Goal: Task Accomplishment & Management: Use online tool/utility

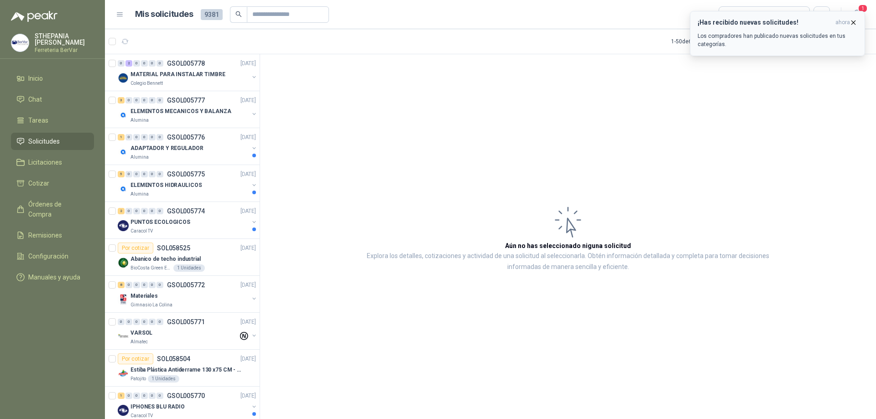
scroll to position [182, 0]
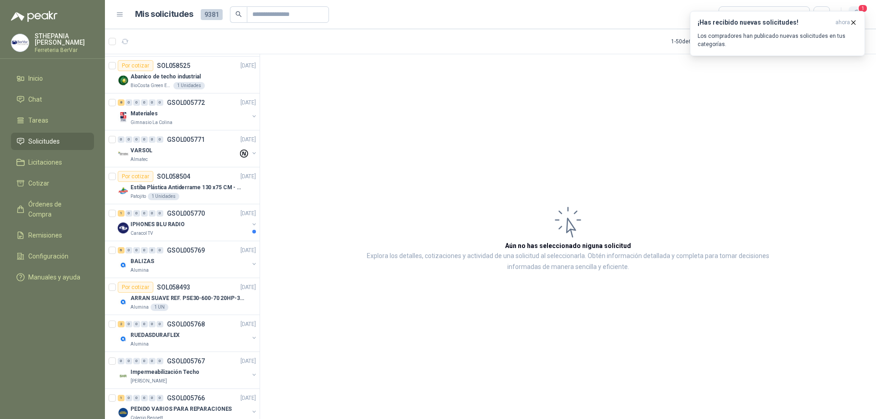
click at [859, 8] on span "1" at bounding box center [863, 8] width 10 height 9
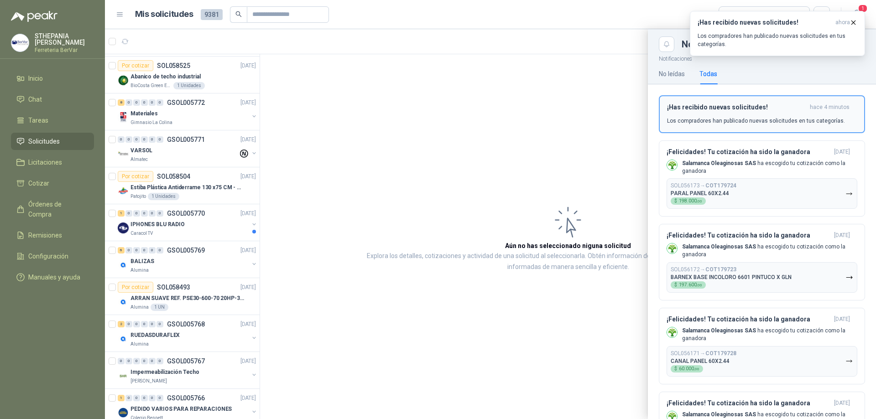
click at [738, 117] on p "Los compradores han publicado nuevas solicitudes en tus categorías." at bounding box center [756, 121] width 178 height 8
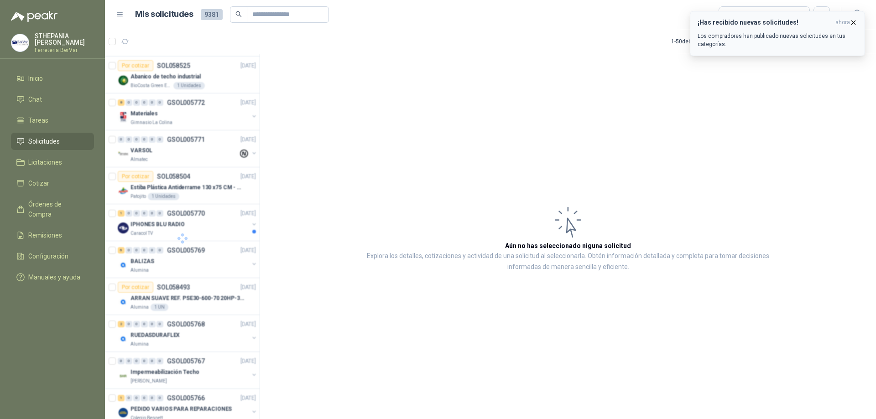
click at [853, 22] on icon "button" at bounding box center [854, 23] width 4 height 4
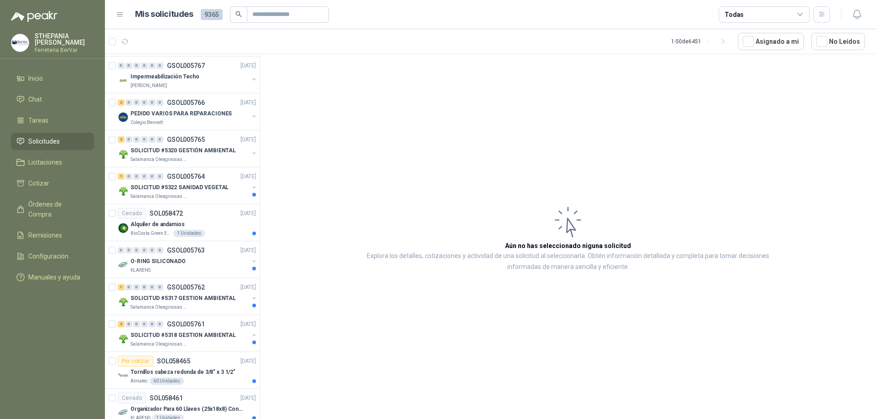
scroll to position [72, 0]
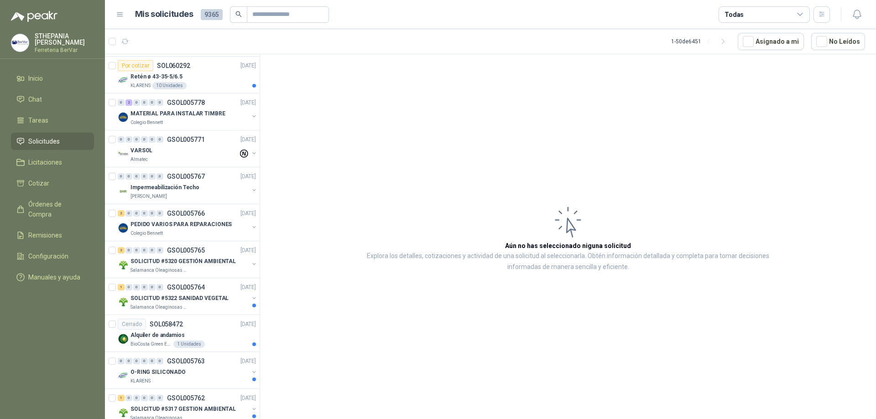
click at [847, 20] on div at bounding box center [847, 14] width 35 height 14
click at [863, 10] on button "button" at bounding box center [856, 14] width 16 height 16
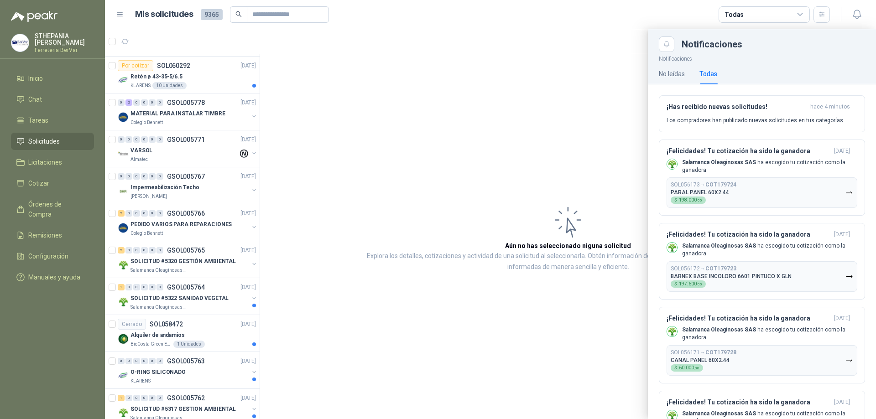
click at [556, 148] on div at bounding box center [490, 224] width 771 height 390
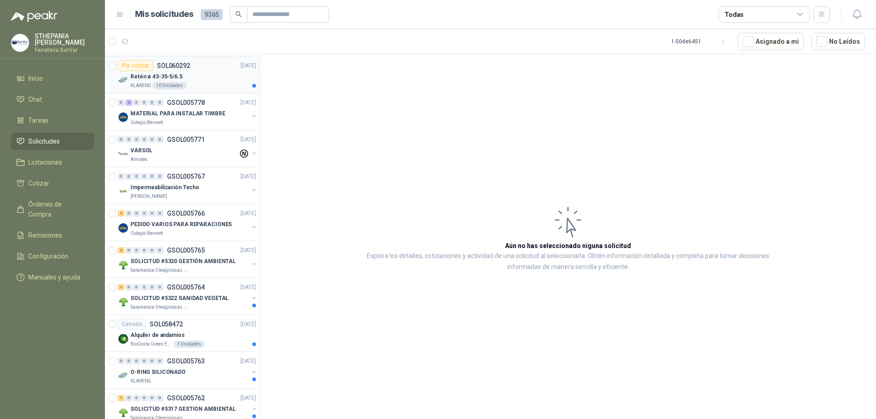
click at [194, 80] on div "Retén ø 43-35-5/6.5" at bounding box center [192, 76] width 125 height 11
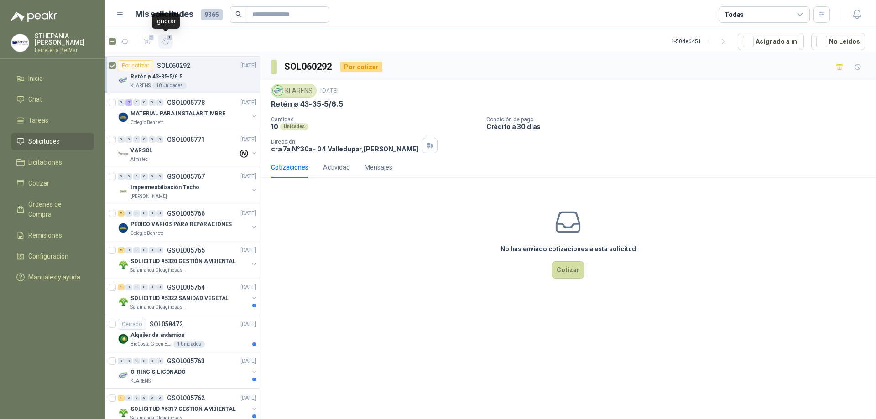
click at [162, 43] on icon "button" at bounding box center [166, 42] width 8 height 8
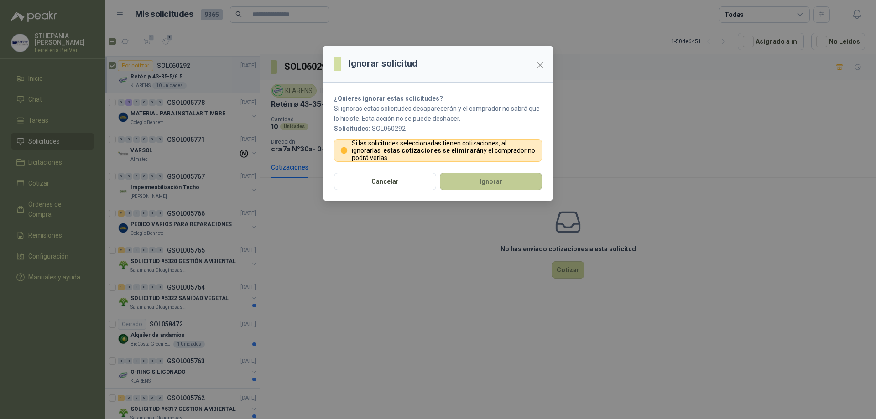
click at [488, 183] on button "Ignorar" at bounding box center [491, 181] width 102 height 17
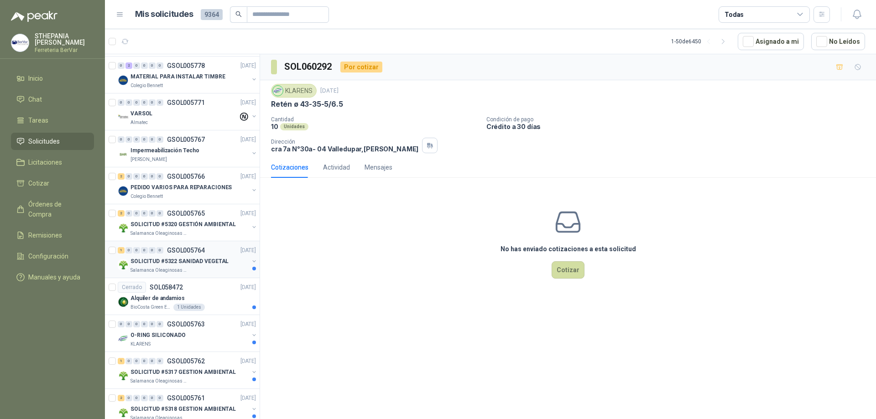
click at [200, 275] on div "1 0 0 0 0 0 GSOL005764 [DATE] SOLICITUD #5322 SANIDAD VEGETAL Salamanca Oleagin…" at bounding box center [182, 259] width 155 height 37
click at [216, 268] on div "Salamanca Oleaginosas SAS" at bounding box center [189, 270] width 118 height 7
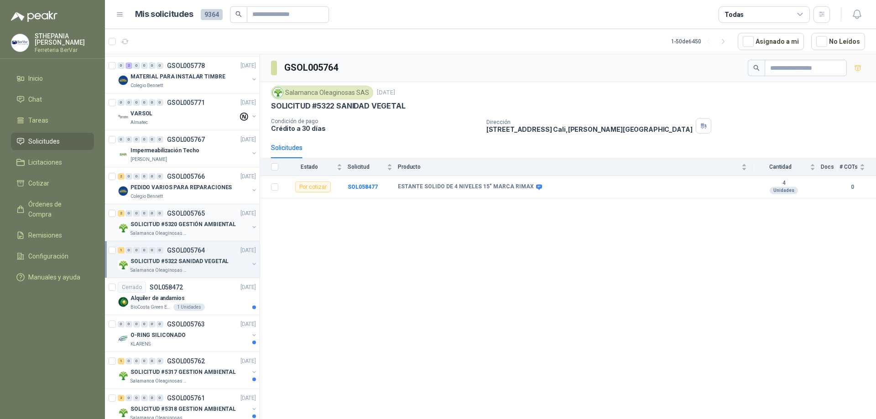
click at [210, 235] on div "Salamanca Oleaginosas SAS" at bounding box center [189, 233] width 118 height 7
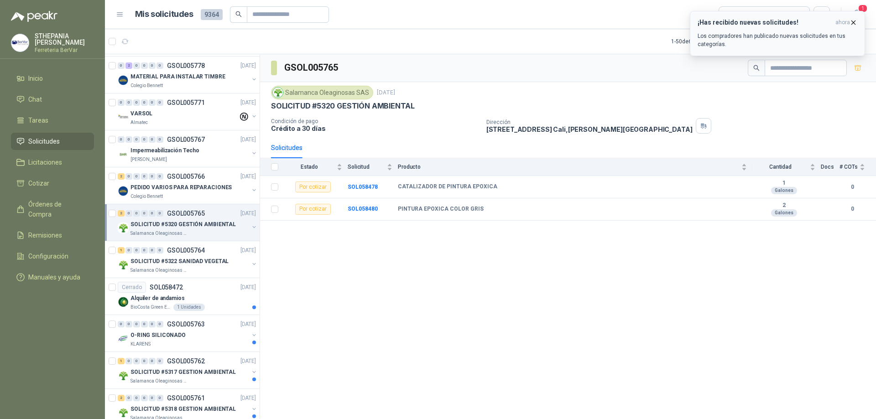
click at [834, 30] on div "¡Has recibido nuevas solicitudes! ahora Los compradores han publicado nuevas so…" at bounding box center [777, 34] width 160 height 30
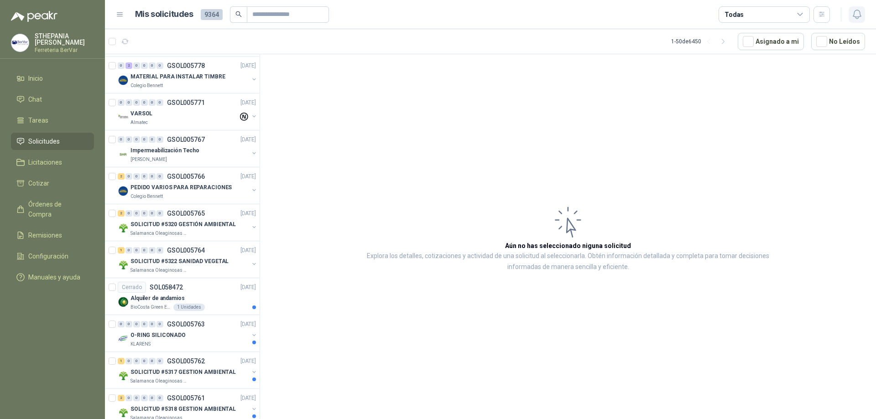
click at [860, 18] on icon "button" at bounding box center [856, 14] width 11 height 11
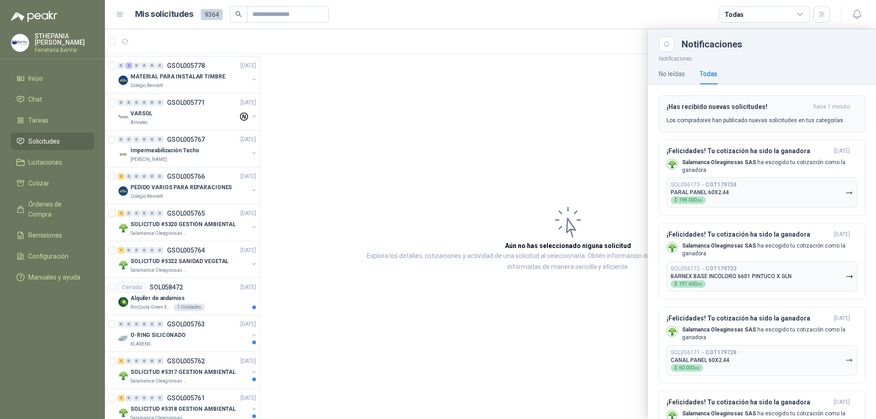
click at [722, 103] on h3 "¡Has recibido nuevas solicitudes!" at bounding box center [737, 107] width 143 height 8
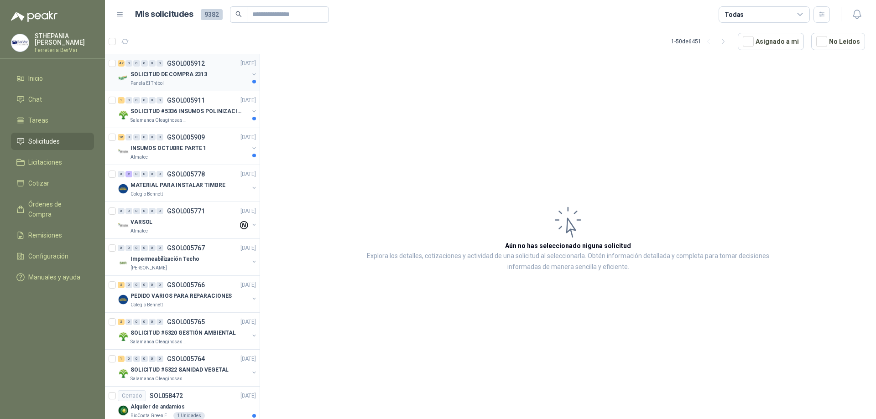
click at [200, 62] on p "GSOL005912" at bounding box center [186, 63] width 38 height 6
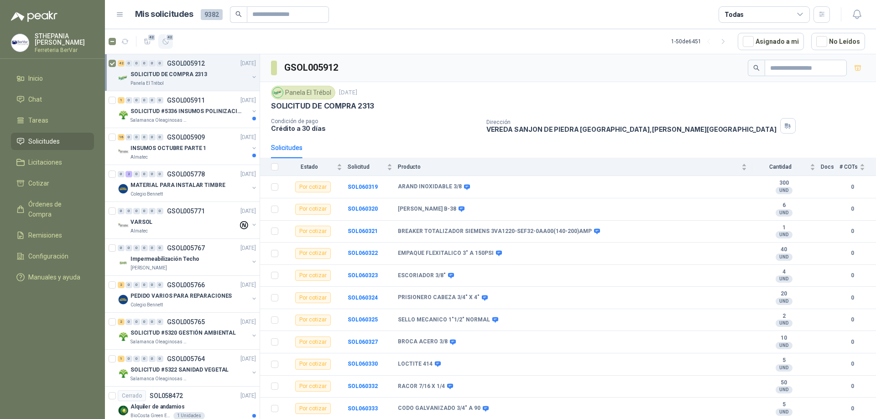
click at [168, 39] on span "42" at bounding box center [170, 37] width 9 height 7
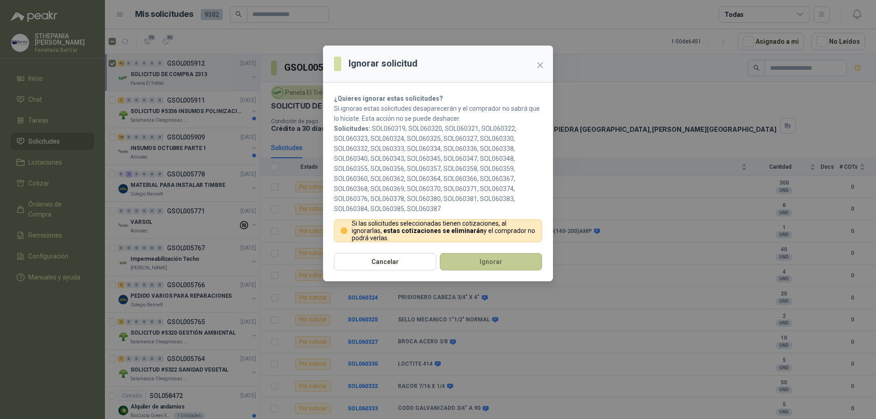
click at [487, 260] on button "Ignorar" at bounding box center [491, 261] width 102 height 17
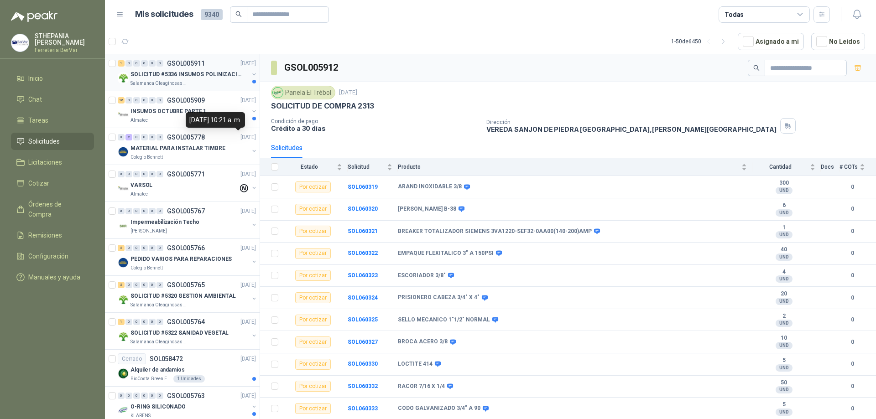
click at [214, 80] on div "Salamanca Oleaginosas SAS" at bounding box center [189, 83] width 118 height 7
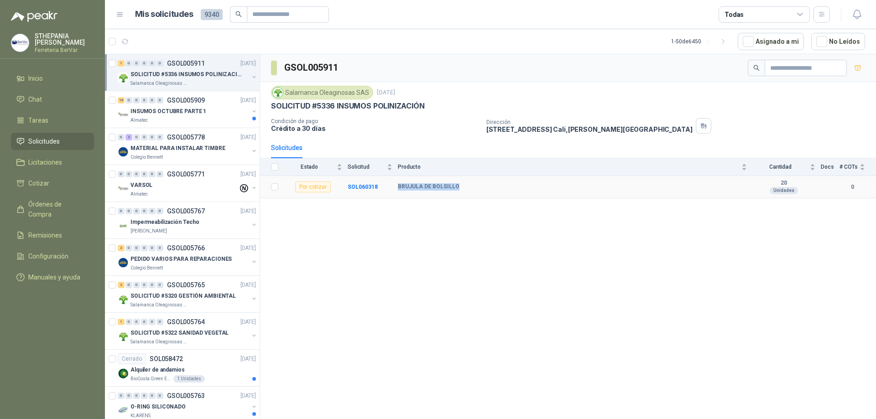
drag, startPoint x: 397, startPoint y: 185, endPoint x: 466, endPoint y: 183, distance: 69.4
click at [466, 183] on tr "Por cotizar SOL060318 BRUJULA DE BOLSILLO 20 Unidades 0" at bounding box center [568, 187] width 616 height 22
copy tr "BRUJULA DE BOLSILLO"
click at [228, 119] on div "Almatec" at bounding box center [189, 120] width 118 height 7
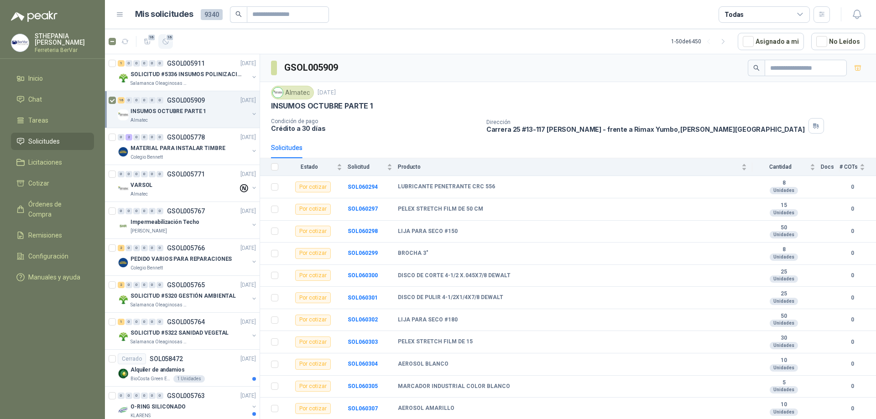
click at [166, 45] on icon "button" at bounding box center [166, 42] width 8 height 8
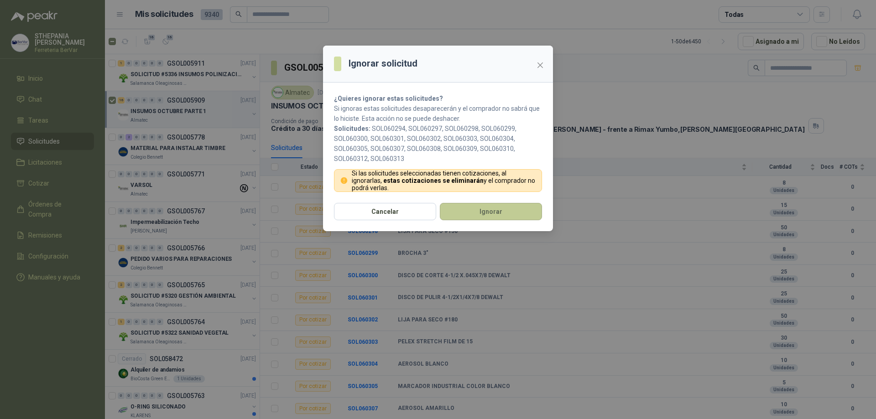
click at [480, 217] on button "Ignorar" at bounding box center [491, 211] width 102 height 17
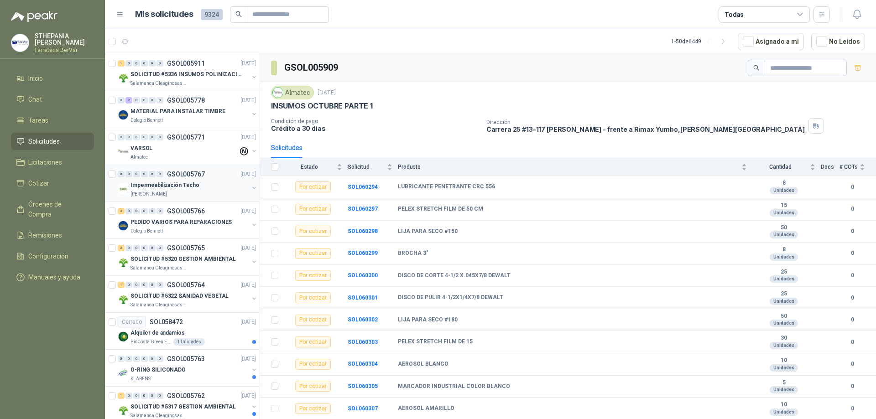
click at [161, 184] on p "Impermeabilización Techo" at bounding box center [164, 185] width 69 height 9
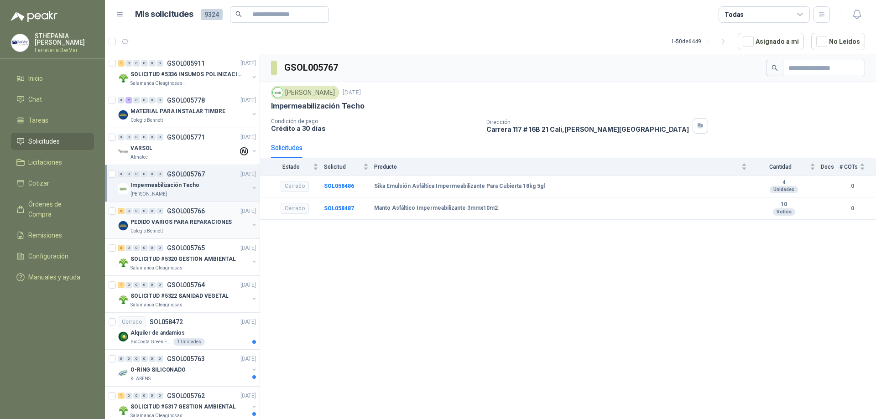
click at [233, 224] on div "PEDIDO VARIOS PARA REPARACIONES" at bounding box center [189, 222] width 118 height 11
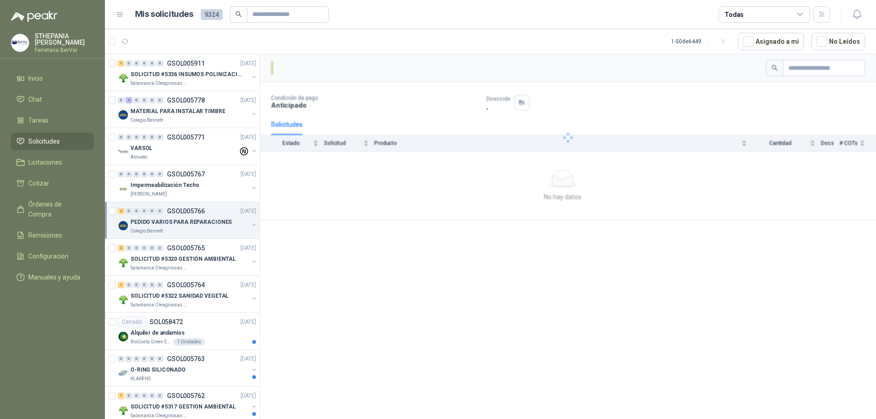
click at [250, 222] on button "button" at bounding box center [253, 224] width 7 height 7
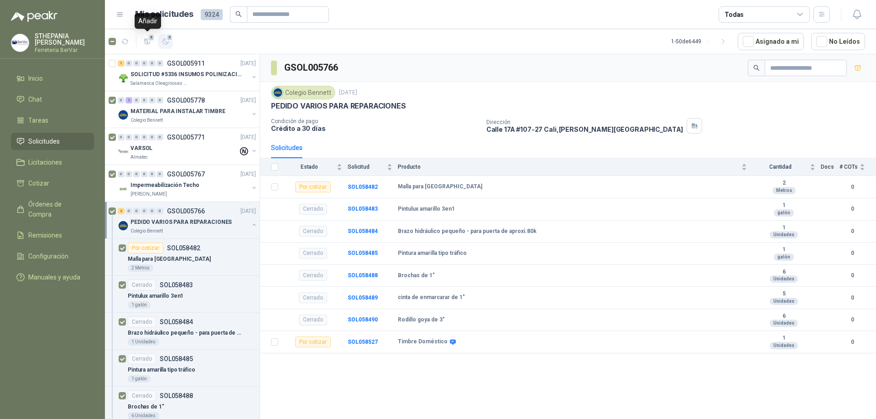
click at [164, 42] on icon "button" at bounding box center [166, 42] width 8 height 8
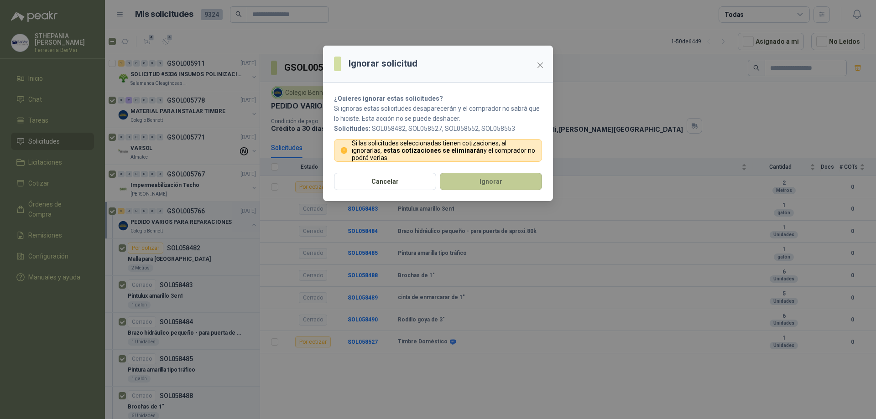
click at [488, 177] on button "Ignorar" at bounding box center [491, 181] width 102 height 17
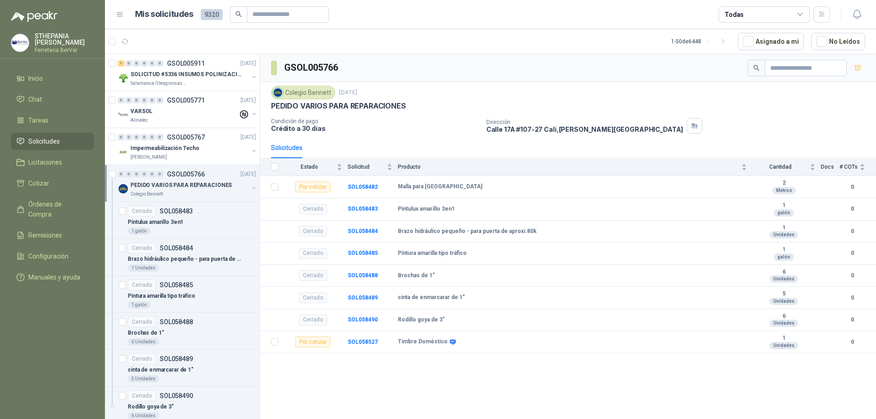
click at [250, 187] on button "button" at bounding box center [253, 187] width 7 height 7
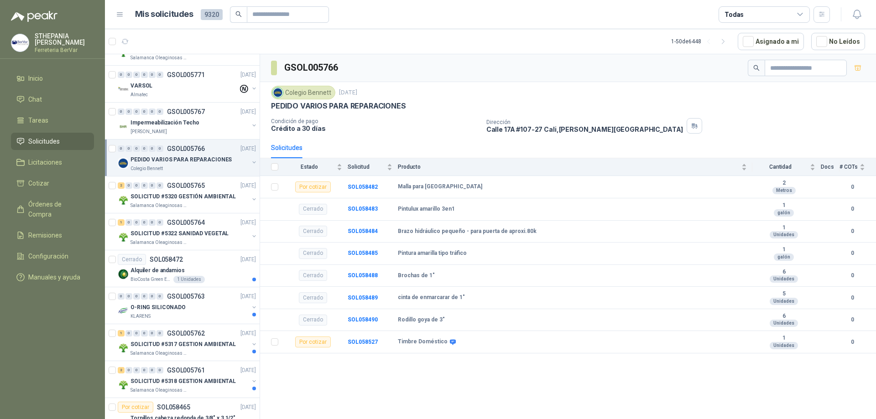
scroll to position [46, 0]
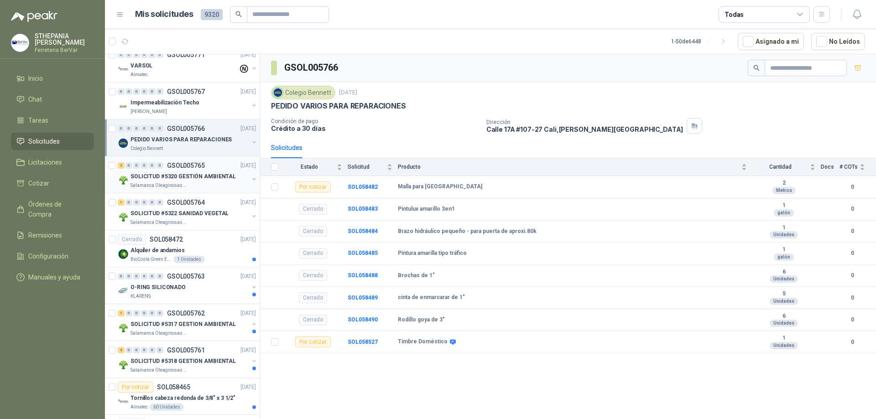
click at [212, 187] on div "Salamanca Oleaginosas SAS" at bounding box center [189, 185] width 118 height 7
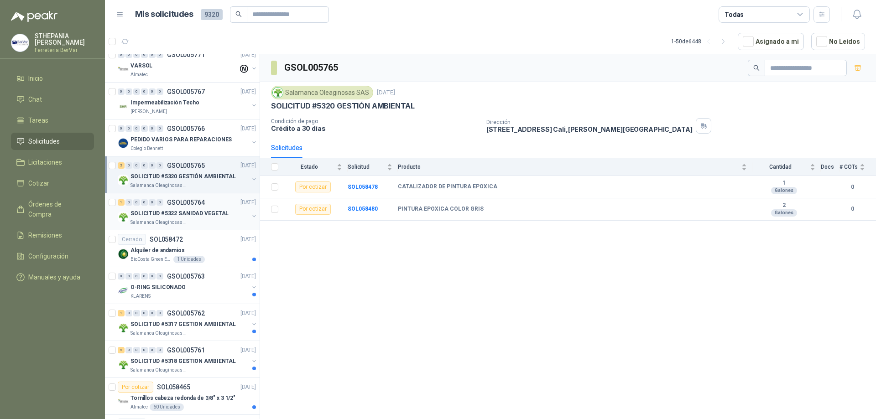
click at [230, 211] on div "SOLICITUD #5322 SANIDAD VEGETAL" at bounding box center [189, 213] width 118 height 11
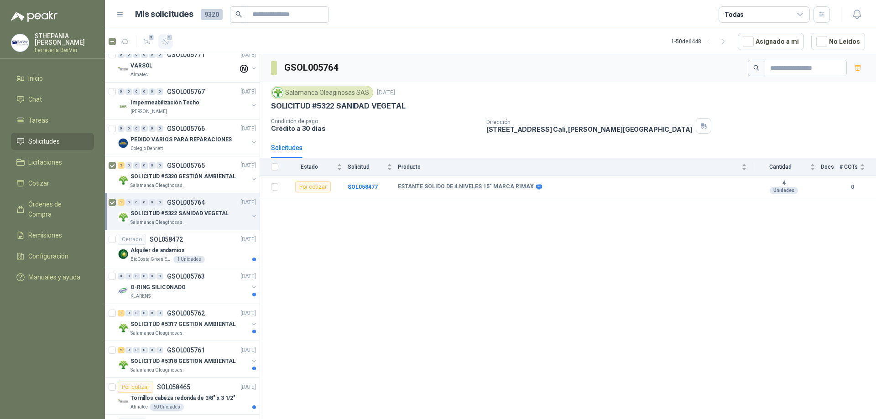
click at [168, 44] on icon "button" at bounding box center [166, 42] width 8 height 8
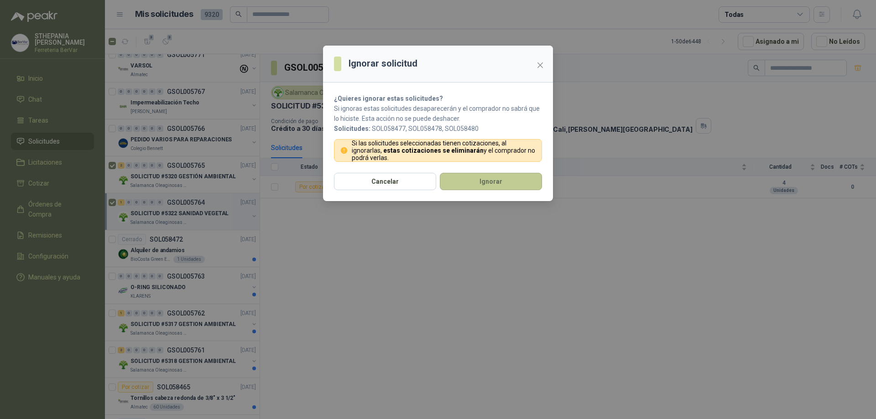
click at [448, 182] on button "Ignorar" at bounding box center [491, 181] width 102 height 17
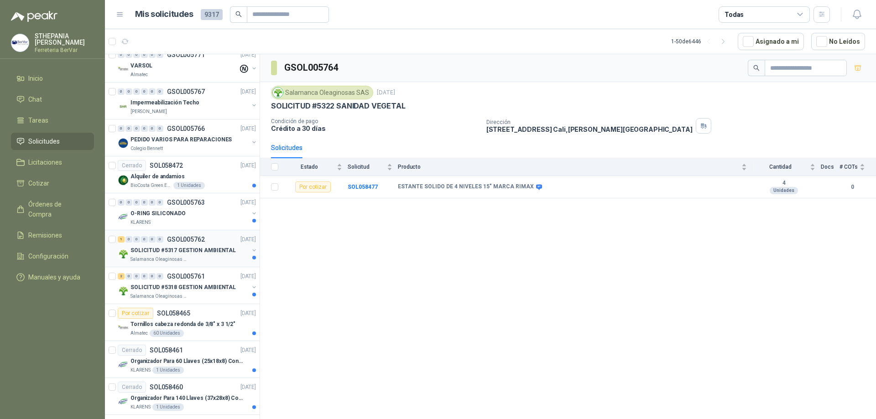
click at [223, 244] on div "1 0 0 0 0 0 GSOL005762 [DATE]" at bounding box center [188, 239] width 140 height 11
click at [108, 239] on div "1 0 0 0 0 0 GSOL005762 [DATE] SOLICITUD #5317 GESTION AMBIENTAL Salamanca Oleag…" at bounding box center [182, 248] width 155 height 37
click at [168, 39] on span "3" at bounding box center [169, 37] width 6 height 7
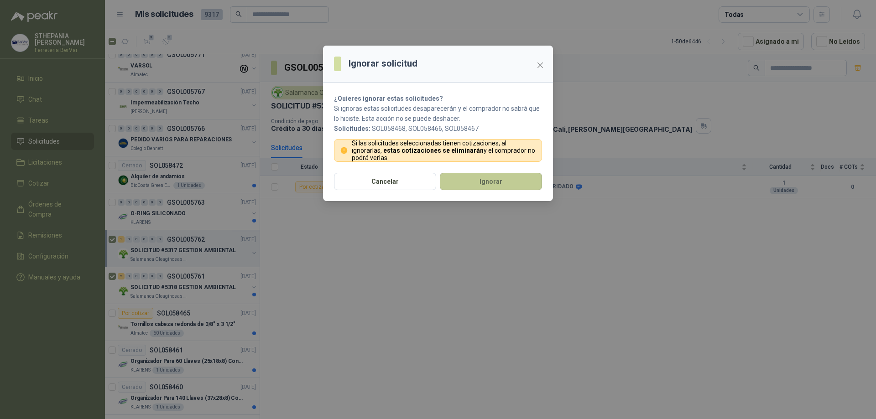
click at [452, 184] on button "Ignorar" at bounding box center [491, 181] width 102 height 17
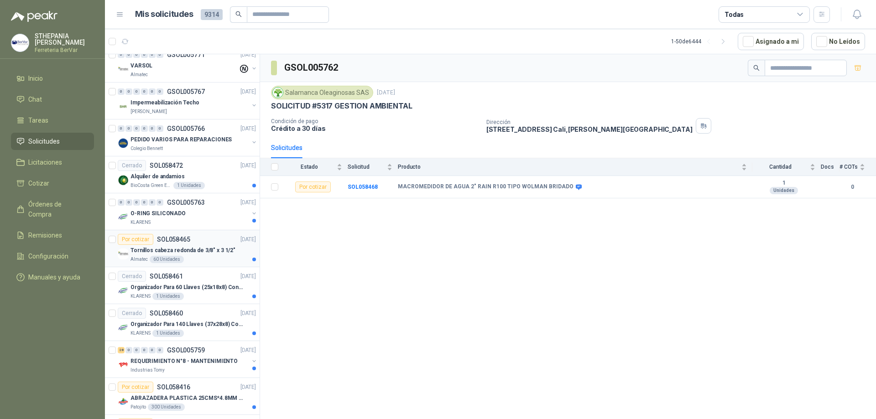
click at [224, 249] on p "Tornillos cabeza redonda de 3/8" x 3 1/2"" at bounding box center [182, 250] width 105 height 9
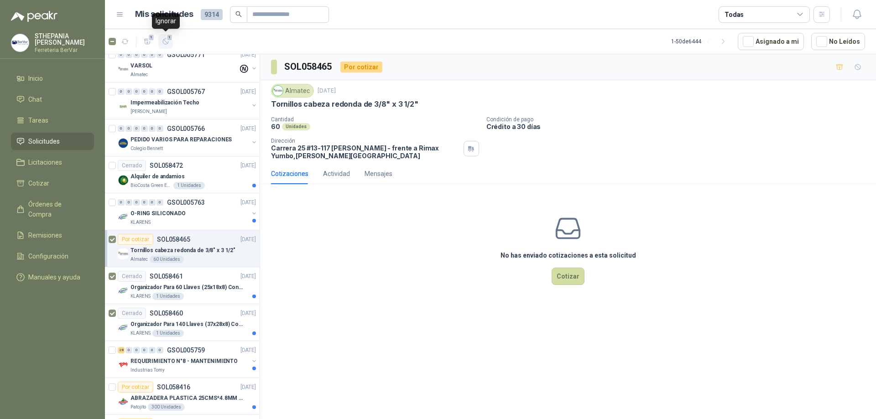
click at [163, 44] on icon "button" at bounding box center [166, 42] width 8 height 8
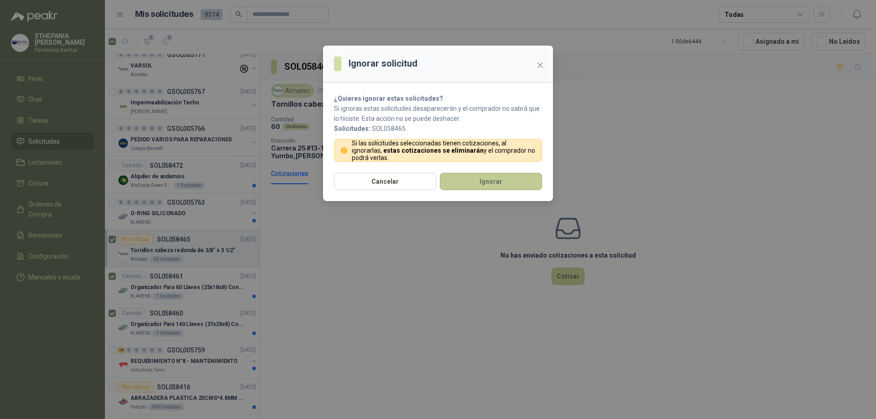
click at [494, 182] on button "Ignorar" at bounding box center [491, 181] width 102 height 17
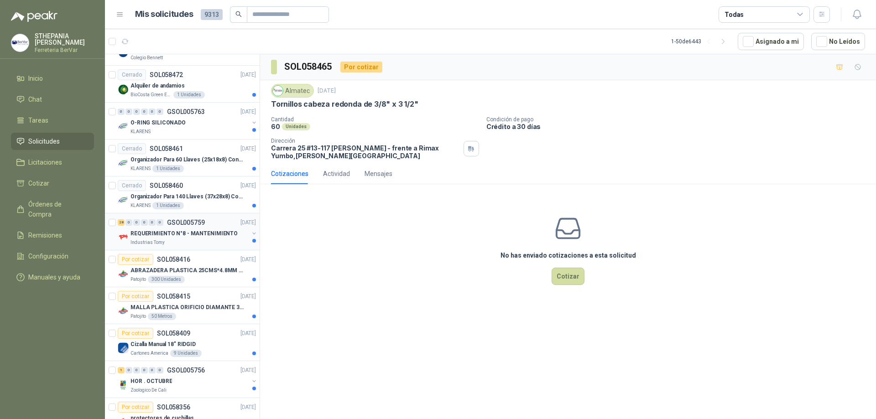
scroll to position [137, 0]
click at [218, 276] on div "02 de octubre de 2025, 3:21 p. m." at bounding box center [238, 279] width 102 height 16
click at [174, 267] on p "ABRAZADERA PLASTICA 25CMS*4.8MM NEGRA" at bounding box center [187, 270] width 114 height 9
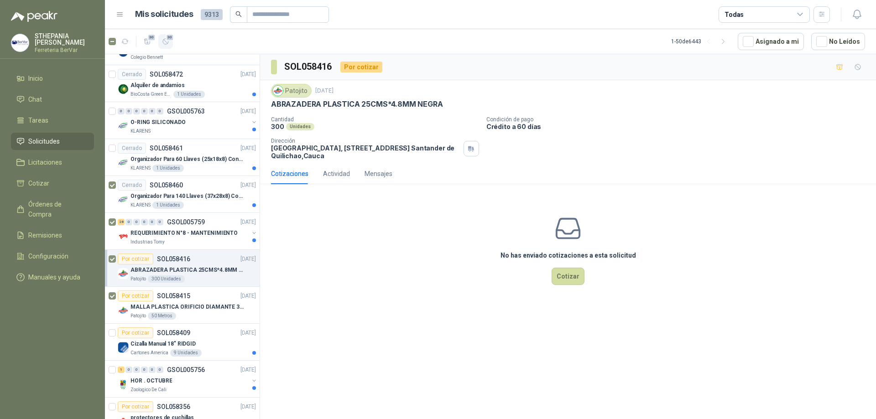
click at [170, 45] on button "30" at bounding box center [165, 41] width 15 height 15
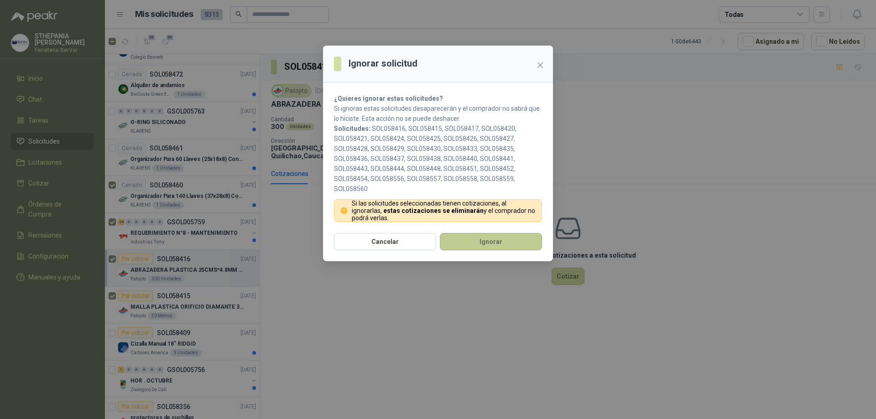
click at [518, 242] on button "Ignorar" at bounding box center [491, 241] width 102 height 17
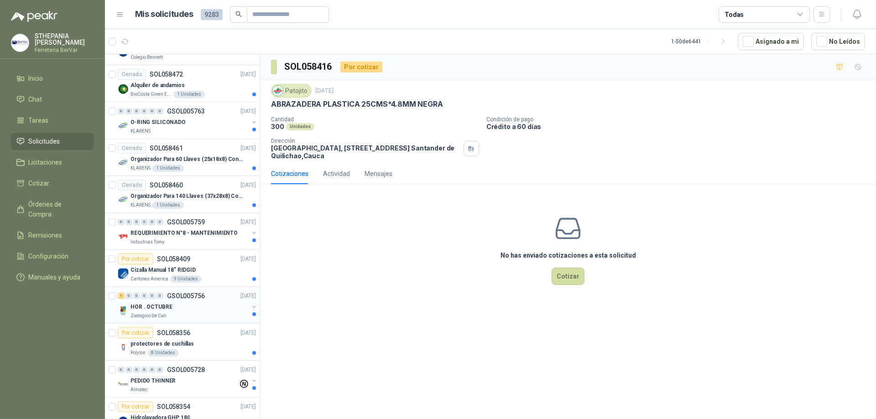
click at [213, 314] on div "Zoologico De Cali" at bounding box center [189, 315] width 118 height 7
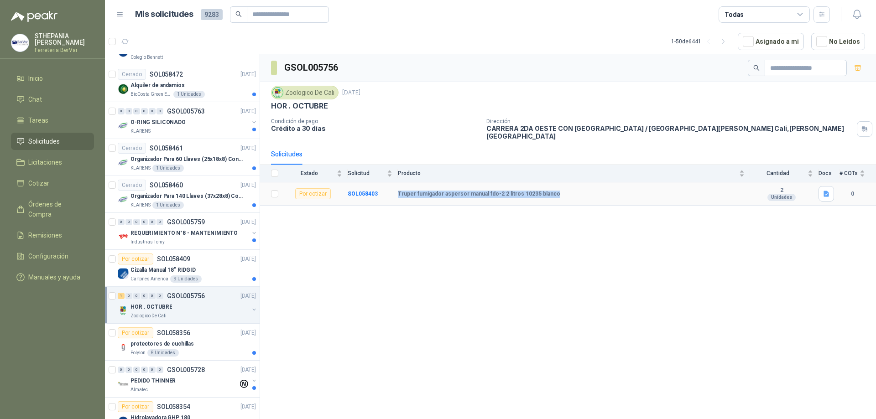
copy tr "Truper fumigador aspersor manual fdo-2 2 litros 10235 blanco"
drag, startPoint x: 396, startPoint y: 187, endPoint x: 555, endPoint y: 186, distance: 158.7
click at [555, 186] on tr "Por cotizar SOL058403 Truper fumigador aspersor manual fdo-2 2 litros 10235 bla…" at bounding box center [568, 193] width 616 height 23
click at [830, 190] on icon "button" at bounding box center [826, 194] width 8 height 8
click at [805, 166] on button "FUM TRUPER.png" at bounding box center [798, 168] width 59 height 10
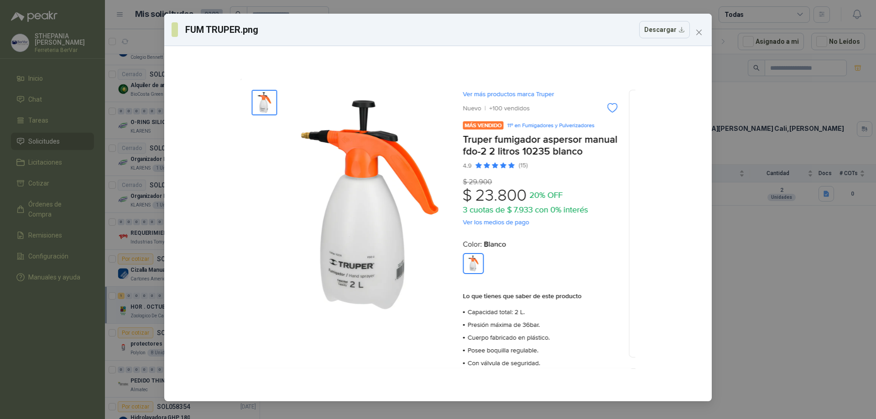
click at [751, 239] on div "FUM TRUPER.png Descargar" at bounding box center [438, 209] width 876 height 419
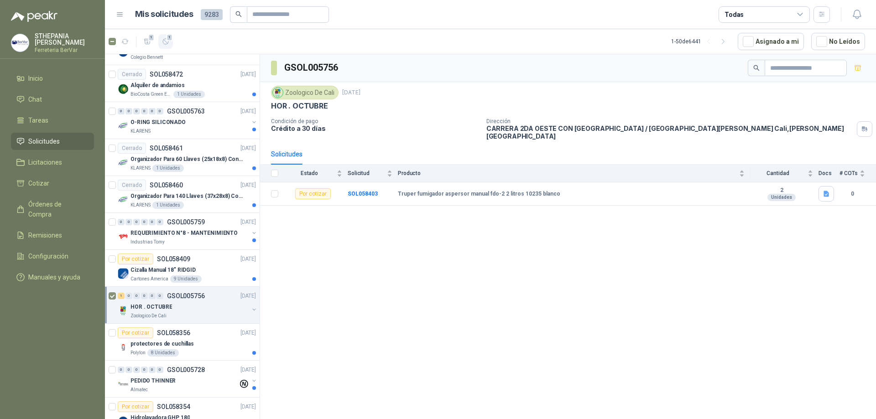
click at [166, 40] on icon "button" at bounding box center [166, 42] width 8 height 8
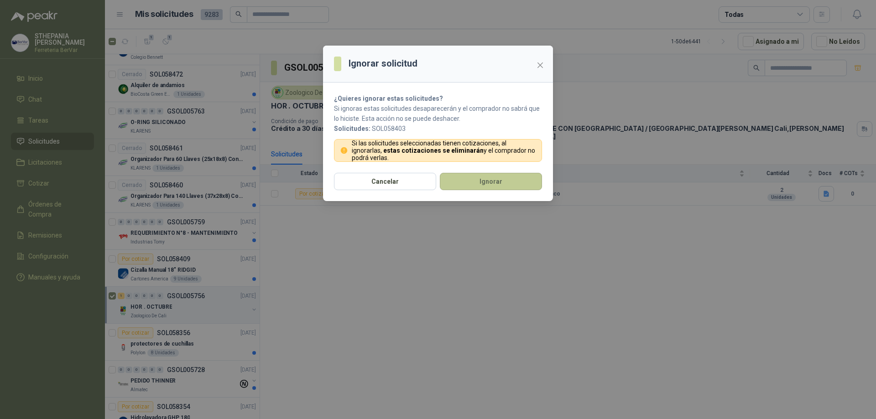
click at [497, 179] on button "Ignorar" at bounding box center [491, 181] width 102 height 17
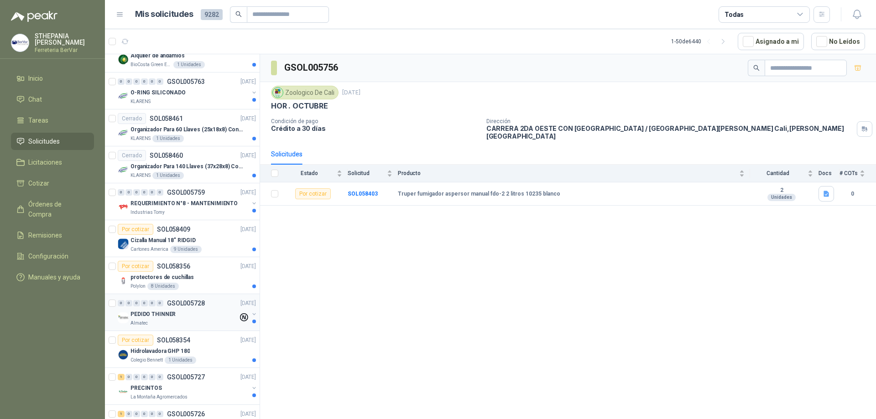
scroll to position [182, 0]
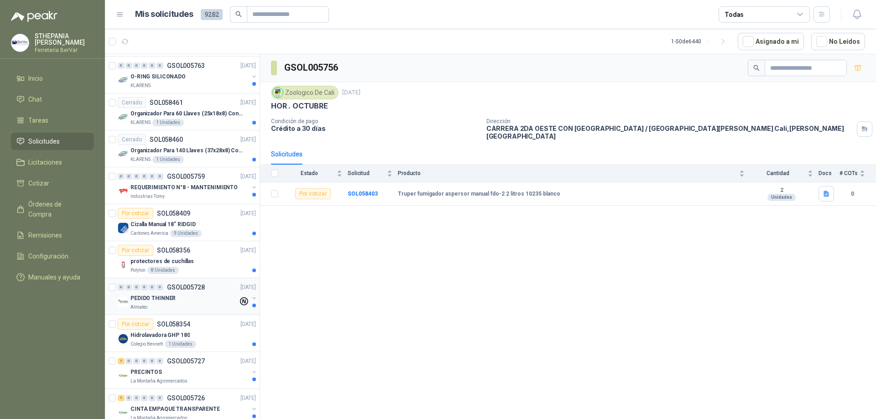
click at [201, 303] on div "PEDIDO THINNER" at bounding box center [184, 298] width 108 height 11
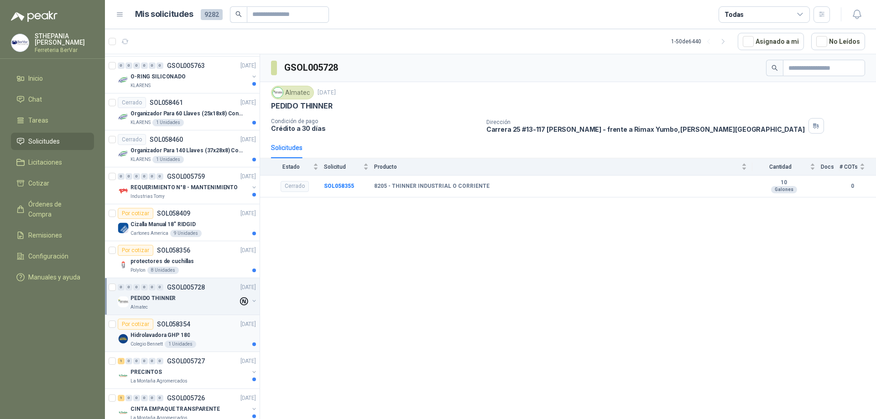
click at [202, 332] on div "Hidrolavadora GHP 180" at bounding box center [192, 335] width 125 height 11
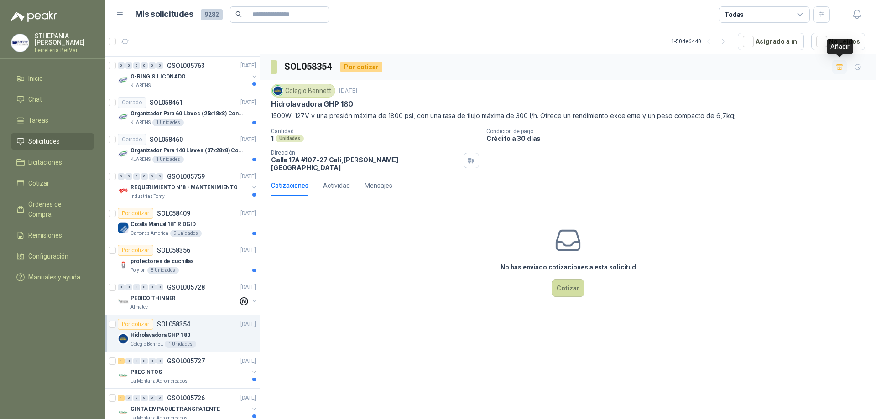
click at [833, 63] on button "button" at bounding box center [839, 67] width 15 height 15
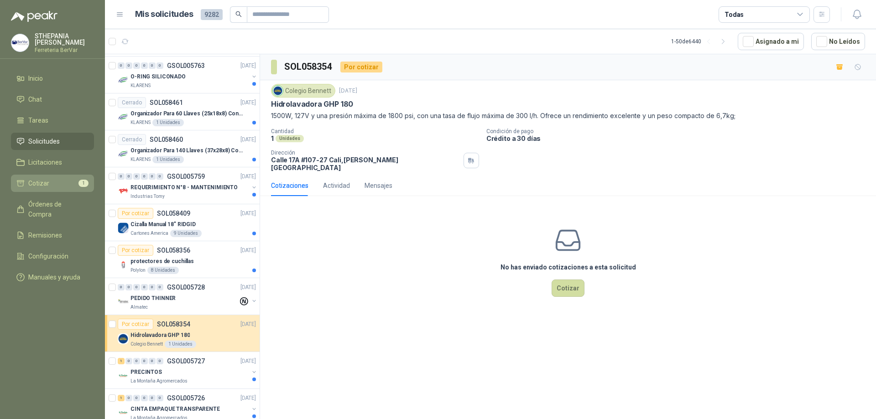
click at [72, 188] on link "Cotizar 1" at bounding box center [52, 183] width 83 height 17
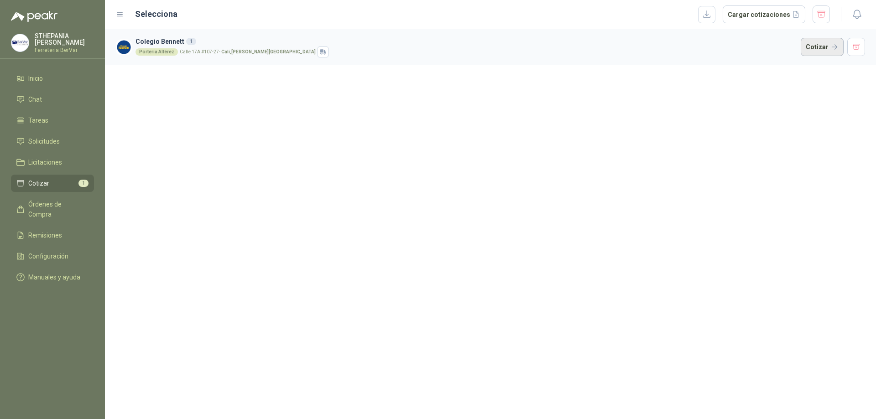
click at [827, 48] on button "Cotizar" at bounding box center [822, 47] width 43 height 18
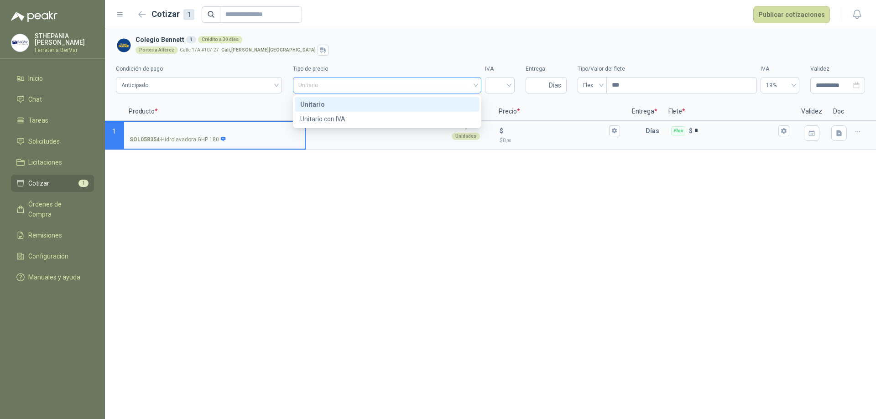
click at [387, 90] on span "Unitario" at bounding box center [386, 85] width 177 height 14
click at [390, 121] on div "Unitario con IVA" at bounding box center [387, 119] width 174 height 10
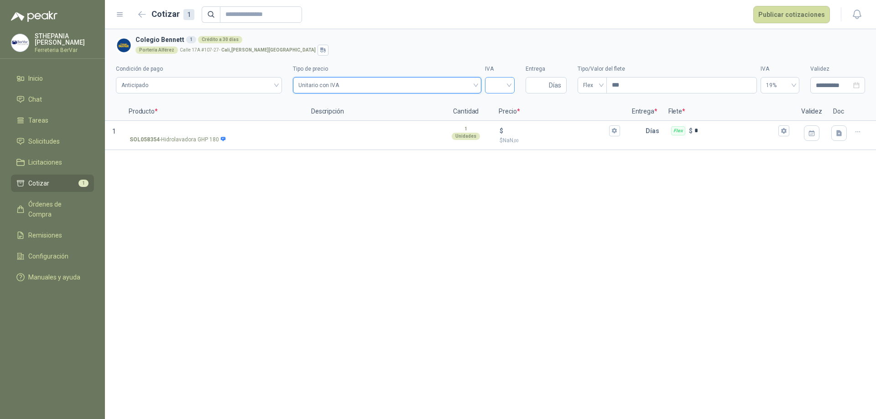
click at [500, 89] on input "search" at bounding box center [499, 85] width 19 height 14
click at [501, 106] on div "19%" at bounding box center [499, 104] width 15 height 10
click at [536, 88] on input "Entrega" at bounding box center [539, 86] width 16 height 16
type input "*"
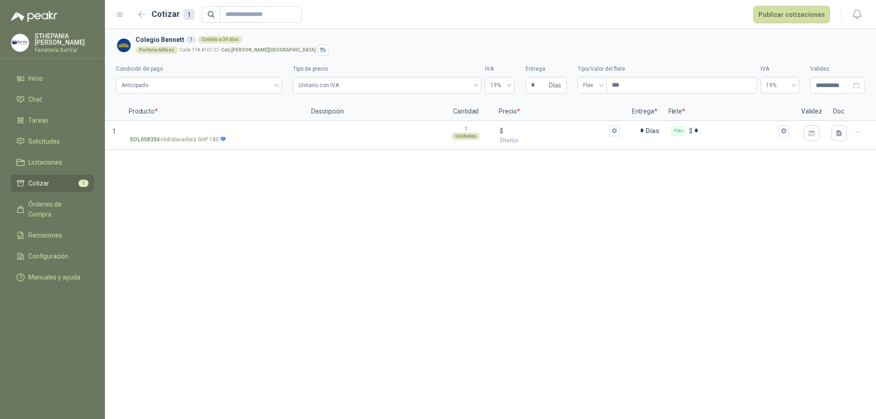
drag, startPoint x: 404, startPoint y: 232, endPoint x: 241, endPoint y: 182, distance: 170.1
click at [403, 232] on div "**********" at bounding box center [490, 224] width 771 height 390
click at [215, 133] on input "SOL058354 - Hidrolavadora GHP 180" at bounding box center [215, 131] width 170 height 7
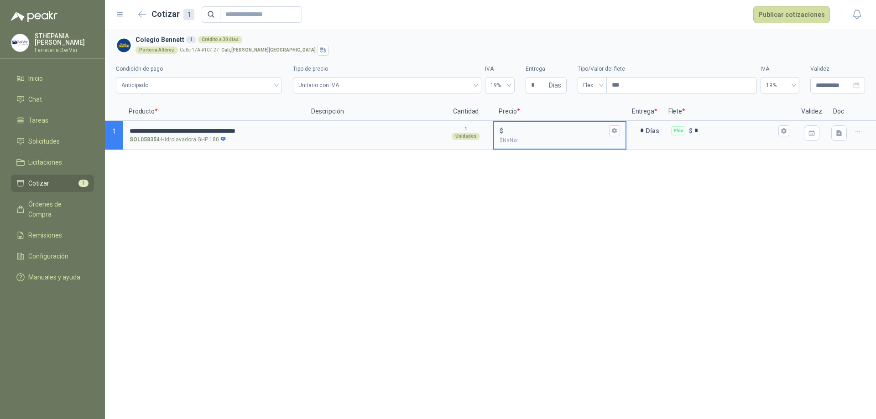
click at [513, 129] on input "$ $ NaN ,00" at bounding box center [556, 130] width 102 height 7
type input "*******"
click at [653, 246] on div "**********" at bounding box center [490, 224] width 771 height 390
click at [635, 90] on input "***" at bounding box center [682, 86] width 150 height 16
type input "*"
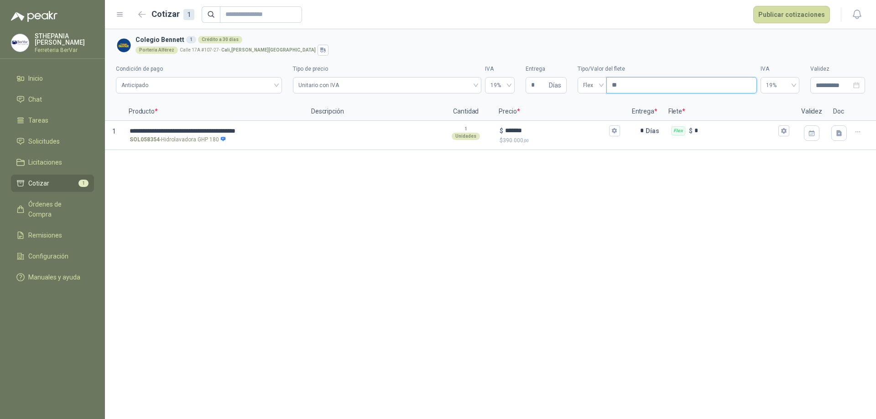
type input "***"
type input "****"
type input "*****"
type input "*******"
type input "*****"
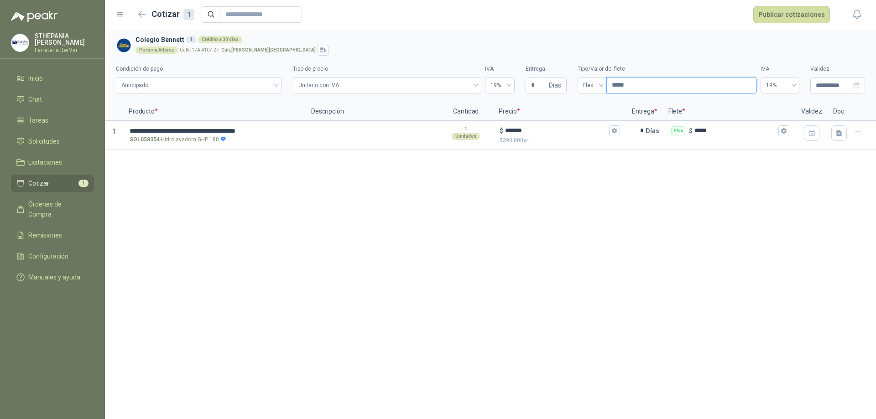
type input "****"
type input "***"
type input "****"
type input "*****"
type input "*******"
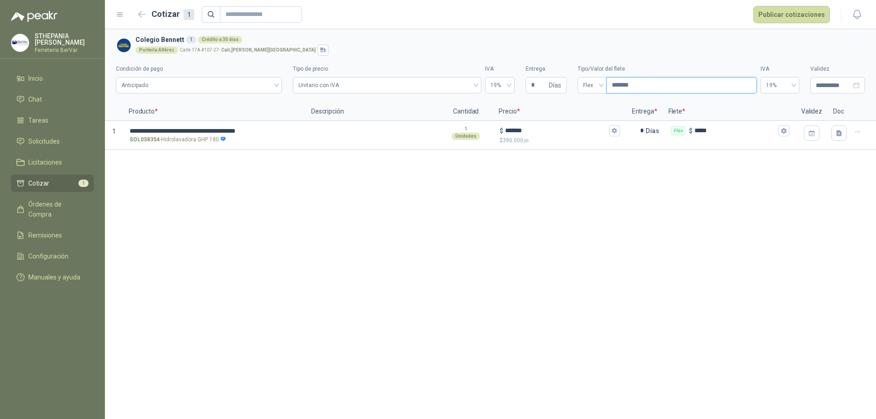
type input "********"
click at [576, 238] on div "**********" at bounding box center [490, 224] width 771 height 390
click at [644, 83] on input "********" at bounding box center [682, 86] width 150 height 16
type input "*******"
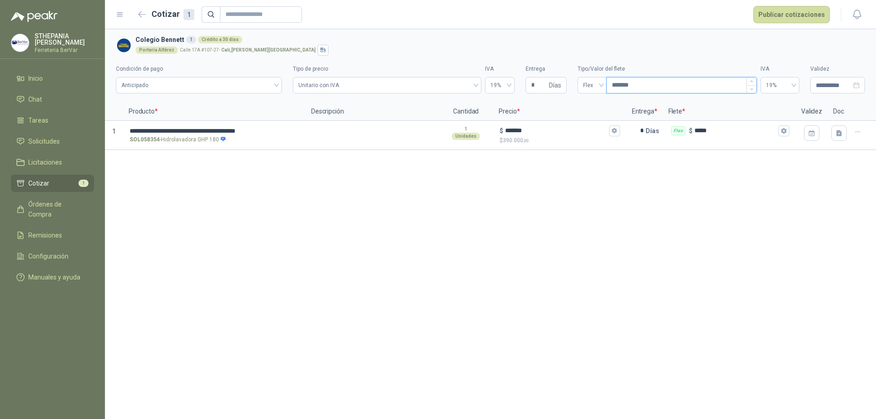
type input "*****"
type input "****"
type input "***"
type input "****"
type input "*****"
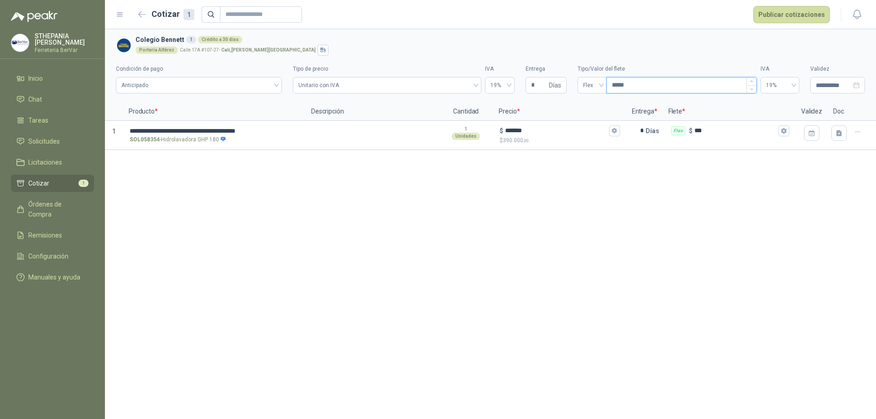
type input "*******"
type input "********"
click at [784, 15] on button "Publicar cotizaciones" at bounding box center [791, 14] width 77 height 17
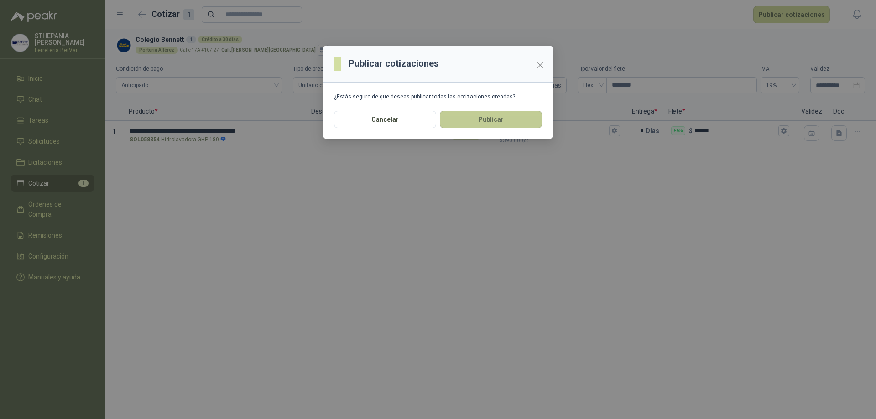
click at [525, 115] on button "Publicar" at bounding box center [491, 119] width 102 height 17
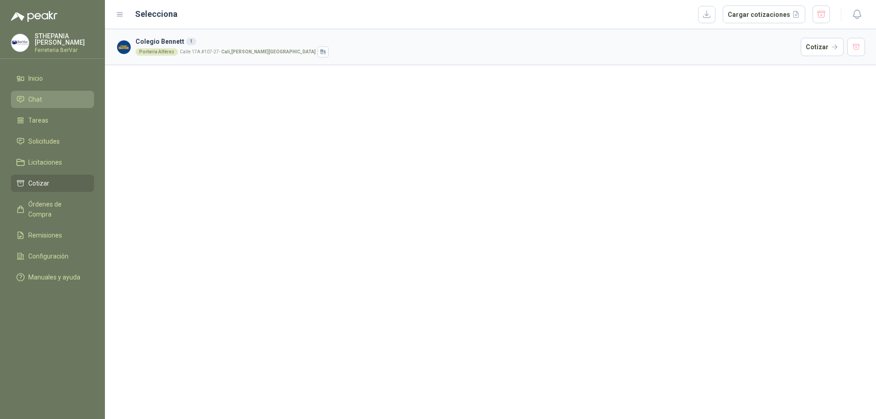
click at [42, 105] on link "Chat" at bounding box center [52, 99] width 83 height 17
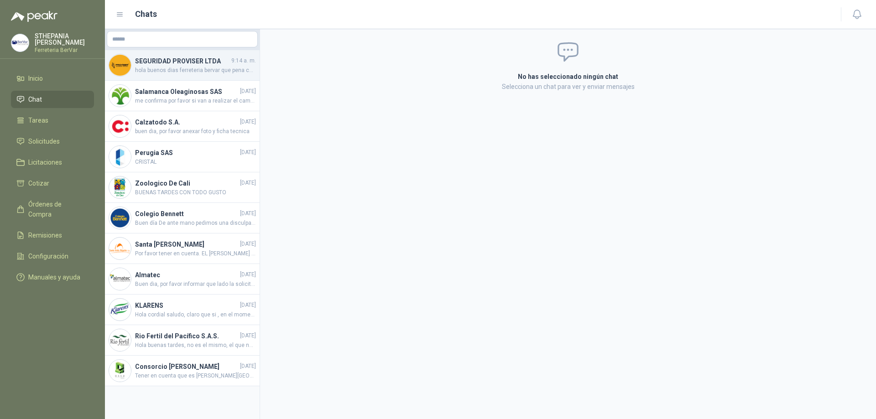
click at [174, 58] on h4 "SEGURIDAD PROVISER LTDA" at bounding box center [182, 61] width 94 height 10
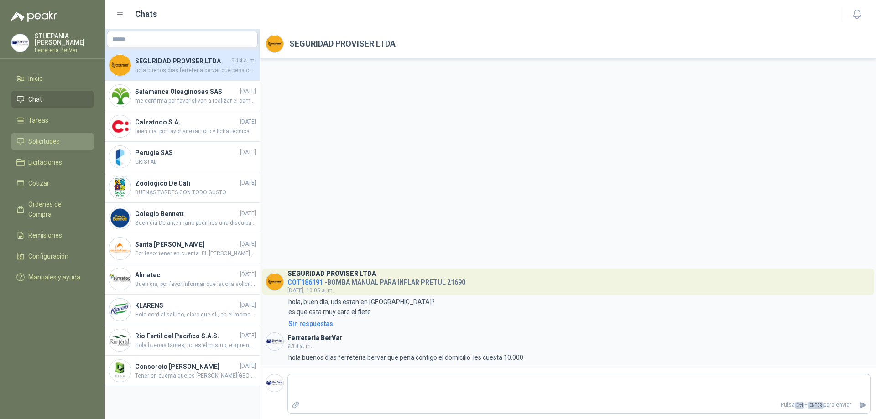
click at [55, 146] on span "Solicitudes" at bounding box center [43, 141] width 31 height 10
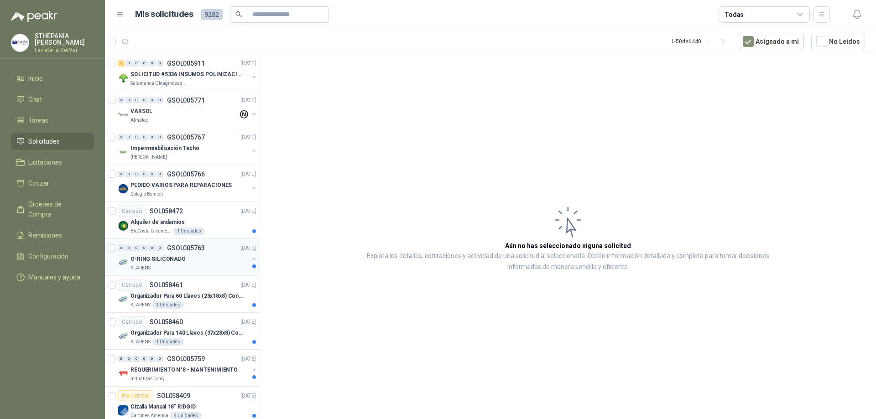
click at [199, 271] on div "KLARENS" at bounding box center [189, 268] width 118 height 7
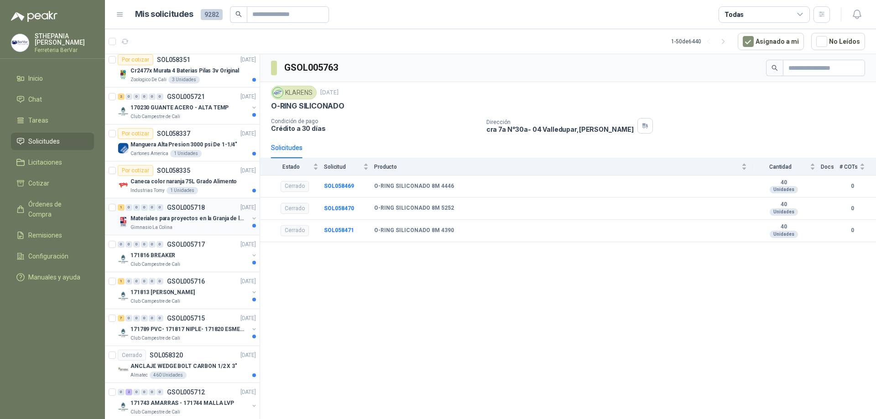
scroll to position [547, 0]
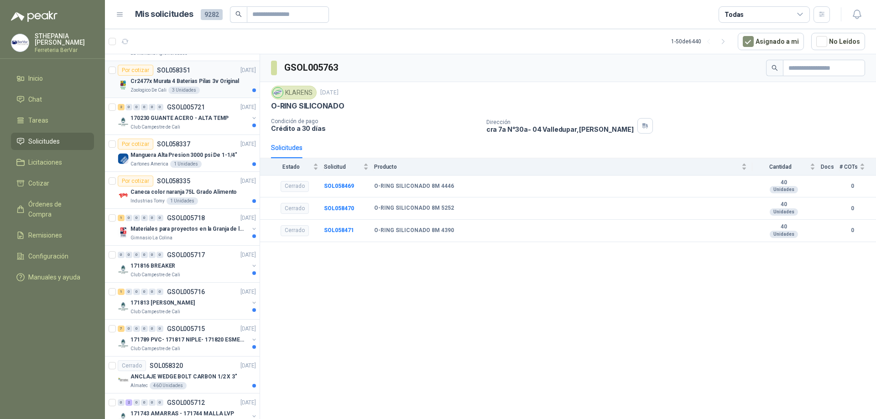
click at [215, 90] on div "Zoologico De Cali 3 Unidades" at bounding box center [192, 90] width 125 height 7
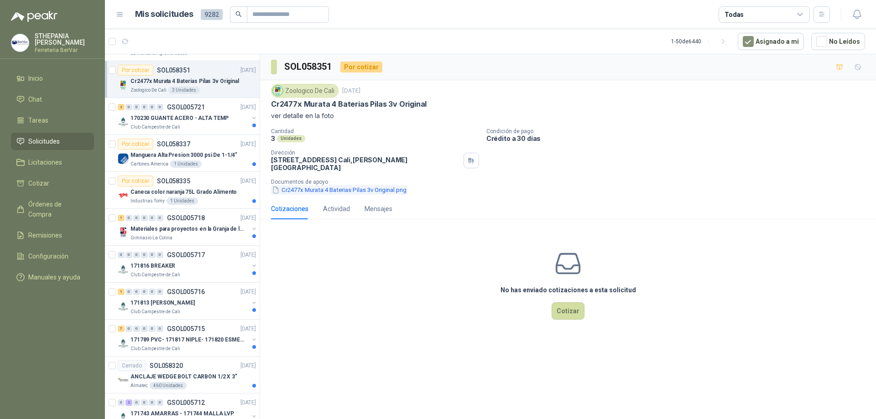
click at [307, 185] on button "Cr2477x Murata 4 Baterias Pilas 3v Original.png" at bounding box center [339, 190] width 136 height 10
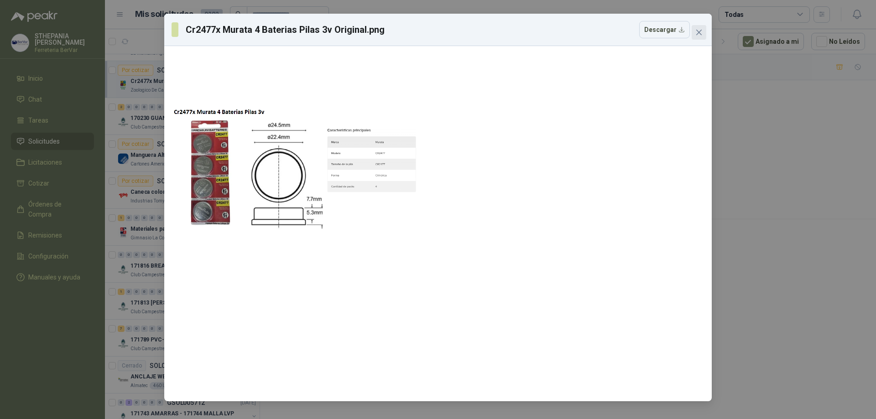
click at [700, 37] on button "Close" at bounding box center [699, 32] width 15 height 15
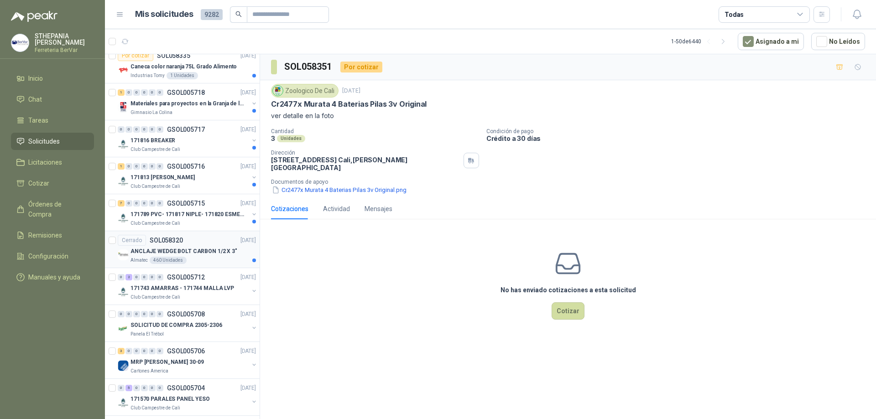
scroll to position [684, 0]
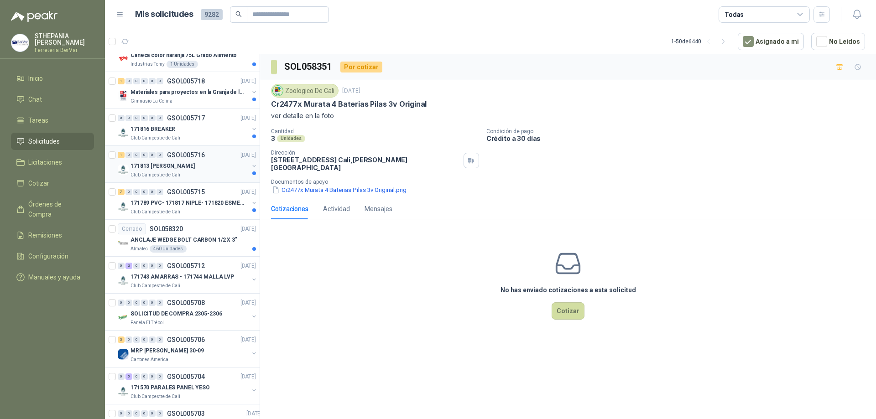
click at [208, 171] on div "171813 [PERSON_NAME]" at bounding box center [189, 166] width 118 height 11
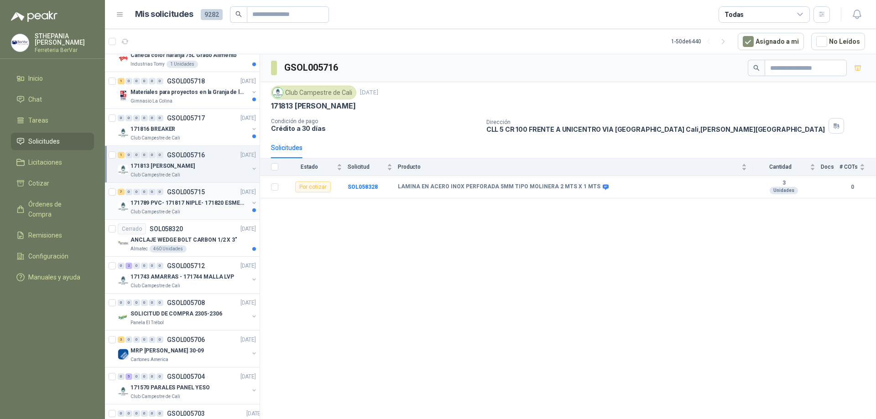
click at [230, 199] on p "171789 PVC- 171817 NIPLE- 171820 ESMERIL" at bounding box center [187, 203] width 114 height 9
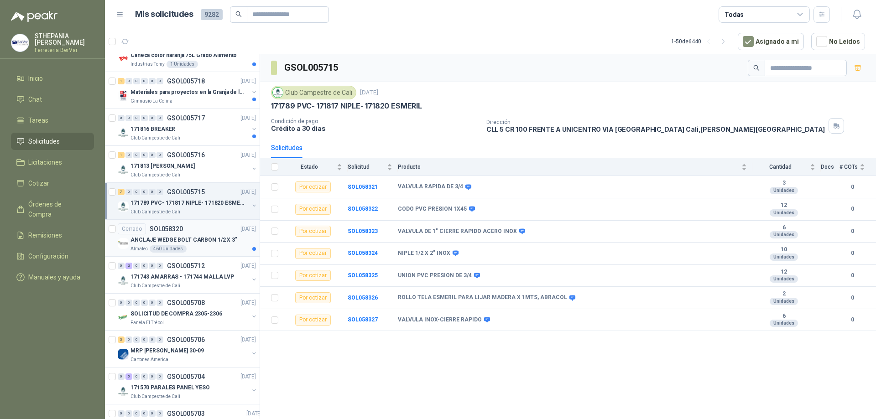
click at [229, 242] on p "ANCLAJE WEDGE BOLT CARBON 1/2 X 3"" at bounding box center [183, 240] width 107 height 9
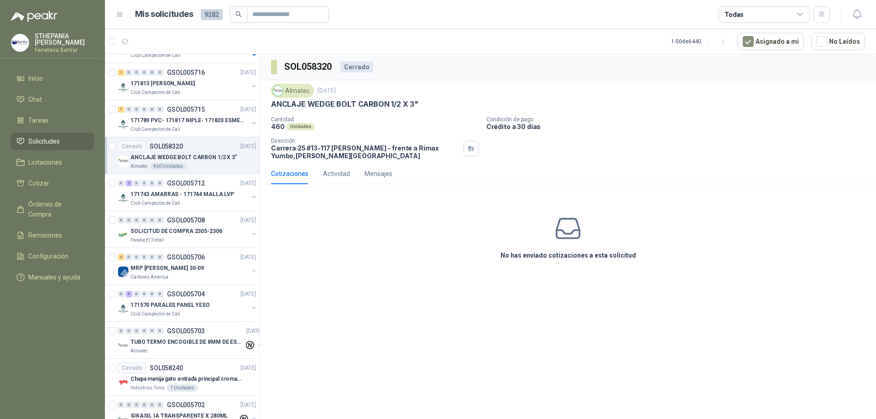
scroll to position [775, 0]
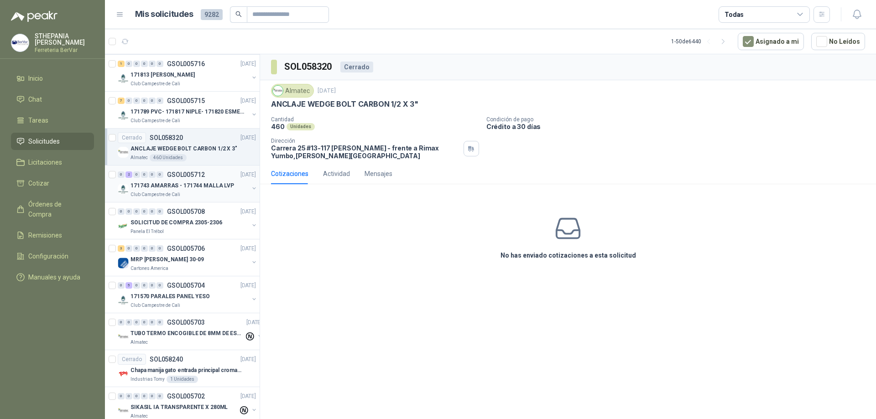
click at [218, 188] on p "171743 AMARRAS - 171744 MALLA LVP" at bounding box center [182, 186] width 104 height 9
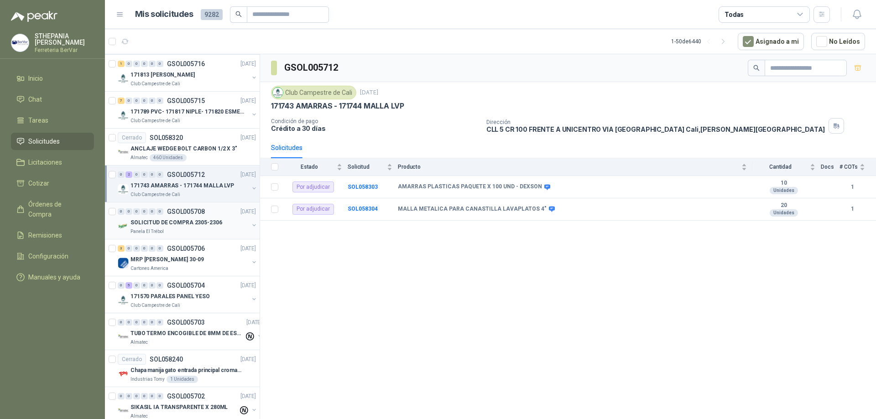
click at [218, 233] on div "Panela El Trébol" at bounding box center [189, 231] width 118 height 7
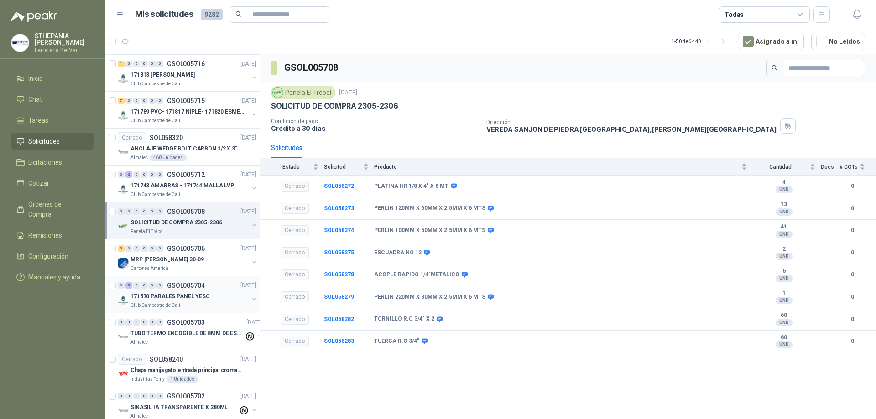
click at [231, 294] on div "171570 PARALES PANEL YESO" at bounding box center [189, 296] width 118 height 11
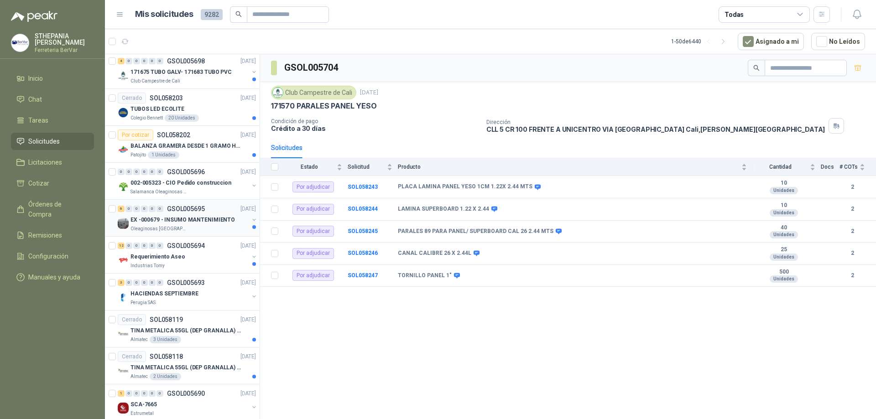
scroll to position [1499, 0]
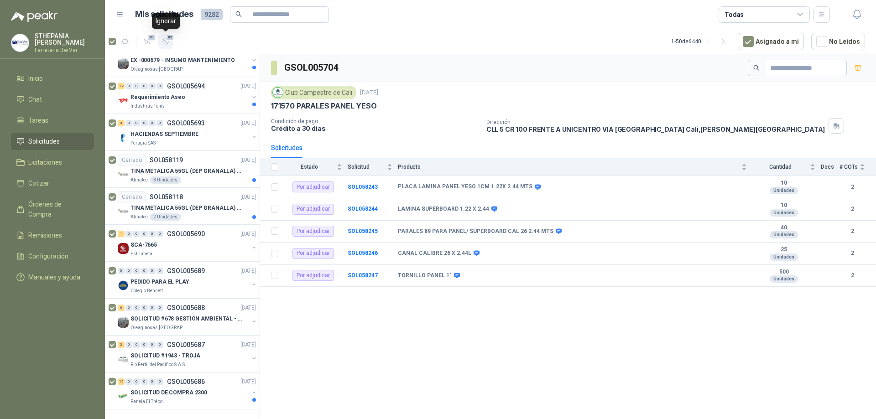
click at [167, 34] on span "83" at bounding box center [170, 37] width 9 height 7
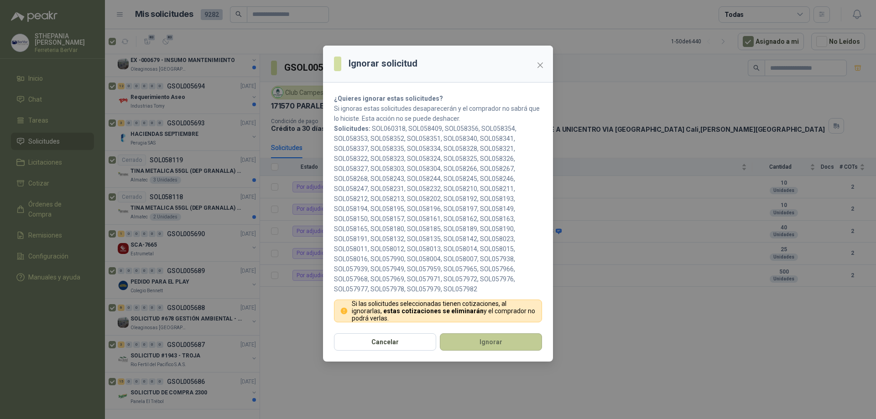
click at [507, 346] on button "Ignorar" at bounding box center [491, 341] width 102 height 17
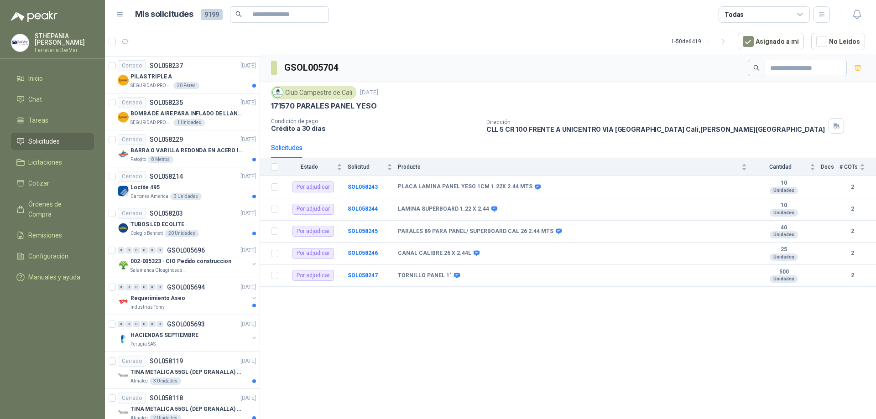
scroll to position [587, 0]
click at [224, 81] on div "PILAS TRIPLE A" at bounding box center [192, 78] width 125 height 11
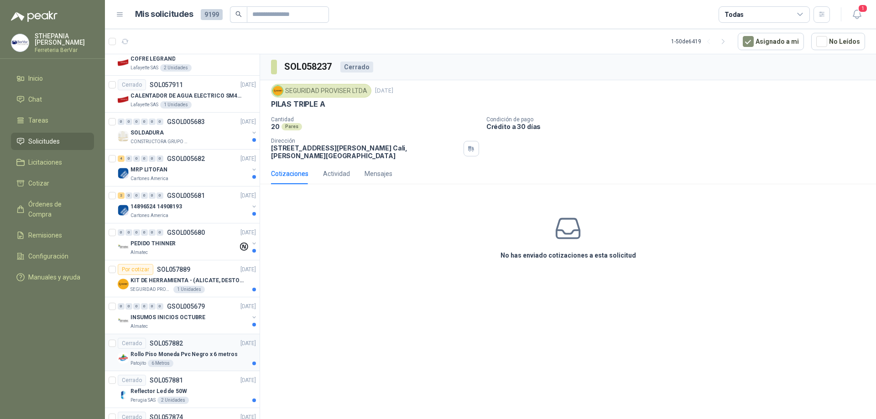
scroll to position [1271, 0]
click at [217, 276] on div "KIT DE HERRAMIENTA - (ALICATE, DESTORNILLADOR,LLAVE DE EXPANSION, CRUCETA,LLAVE…" at bounding box center [192, 281] width 125 height 11
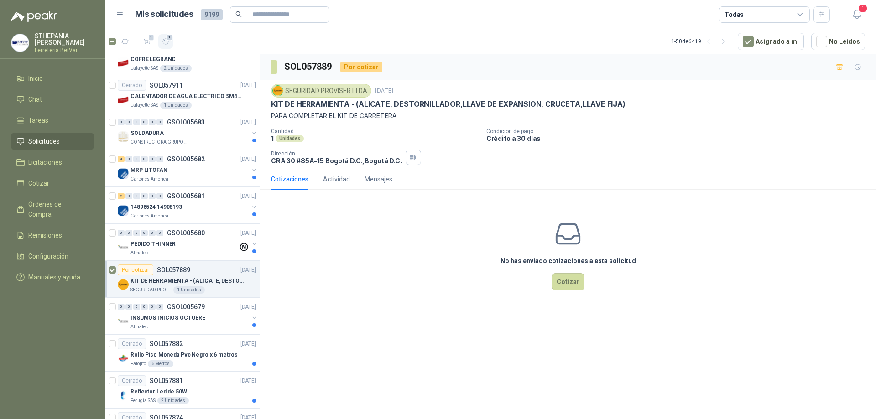
click at [162, 42] on icon "button" at bounding box center [166, 42] width 8 height 8
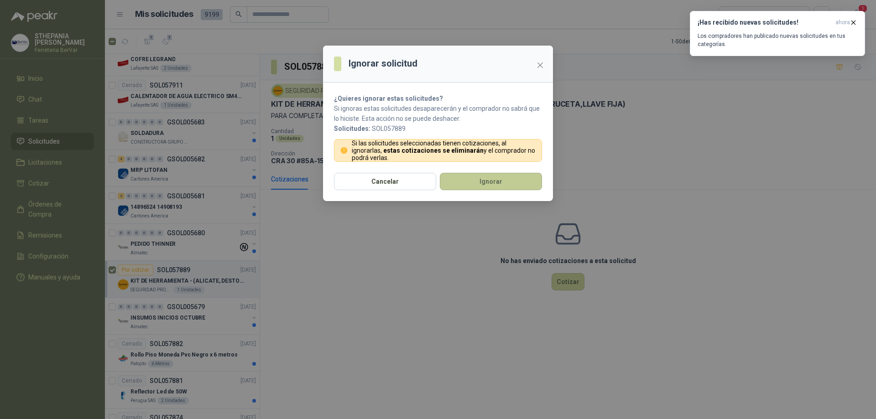
click at [479, 181] on button "Ignorar" at bounding box center [491, 181] width 102 height 17
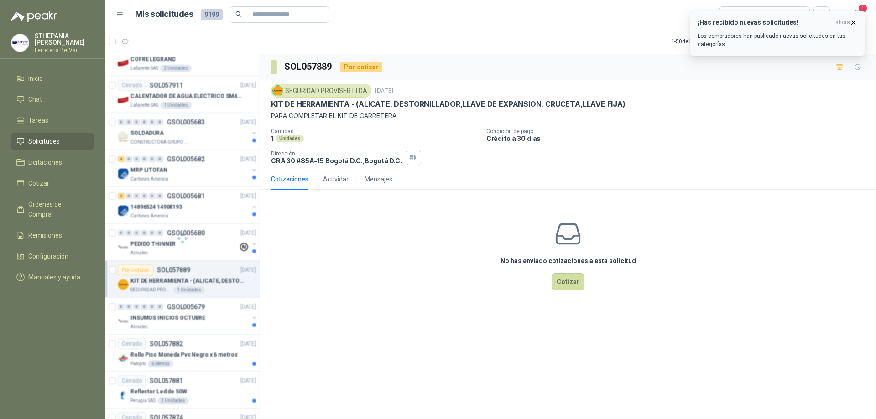
click at [774, 25] on h3 "¡Has recibido nuevas solicitudes!" at bounding box center [764, 23] width 134 height 8
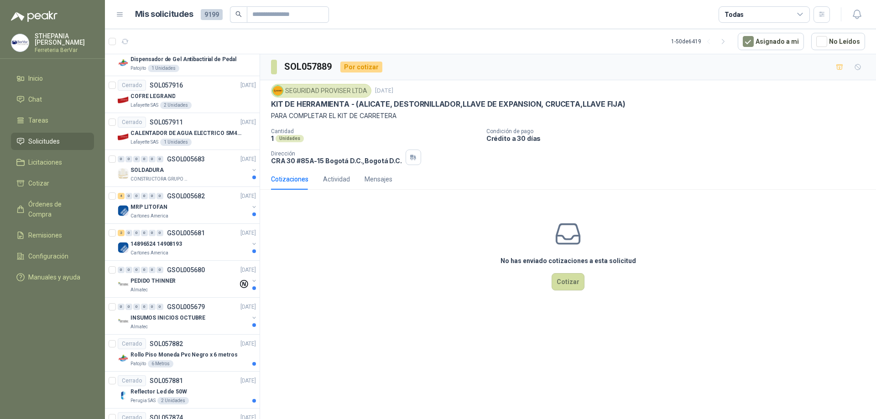
scroll to position [1308, 0]
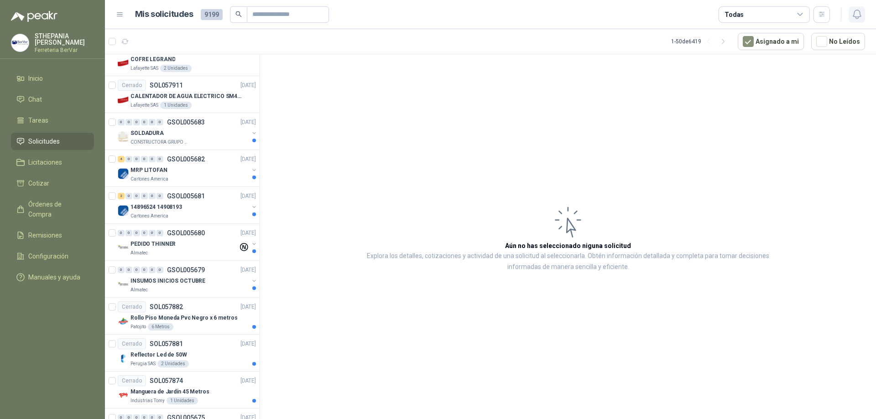
click at [853, 14] on icon "button" at bounding box center [856, 14] width 11 height 11
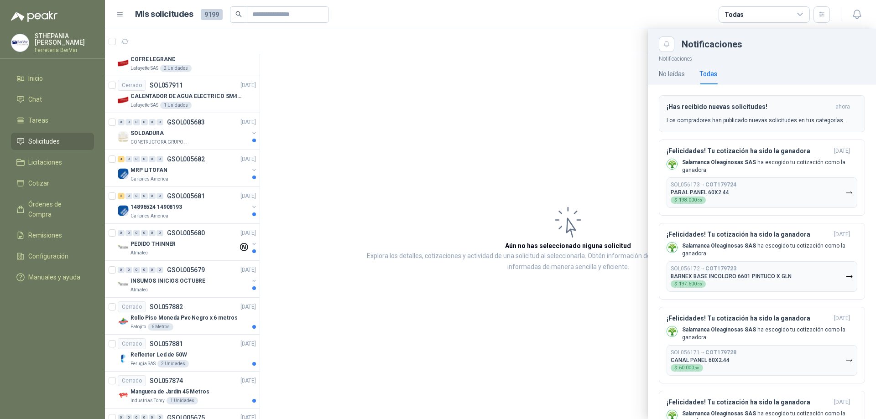
click at [730, 109] on h3 "¡Has recibido nuevas solicitudes!" at bounding box center [748, 107] width 165 height 8
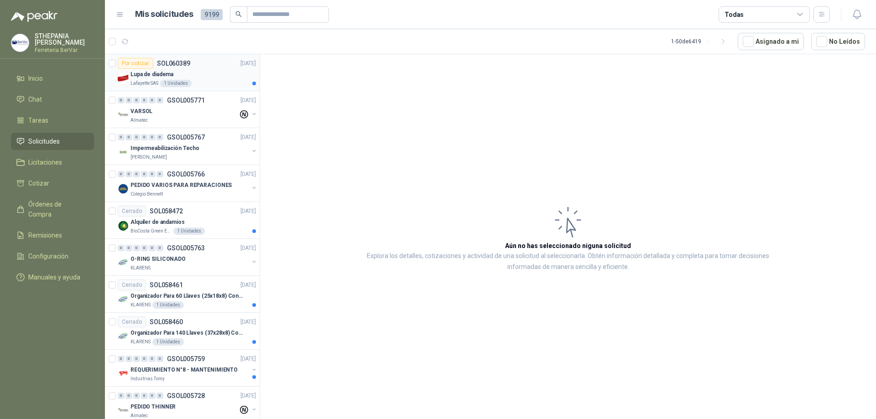
click at [223, 66] on div "Por cotizar SOL060389 [DATE]" at bounding box center [187, 63] width 138 height 11
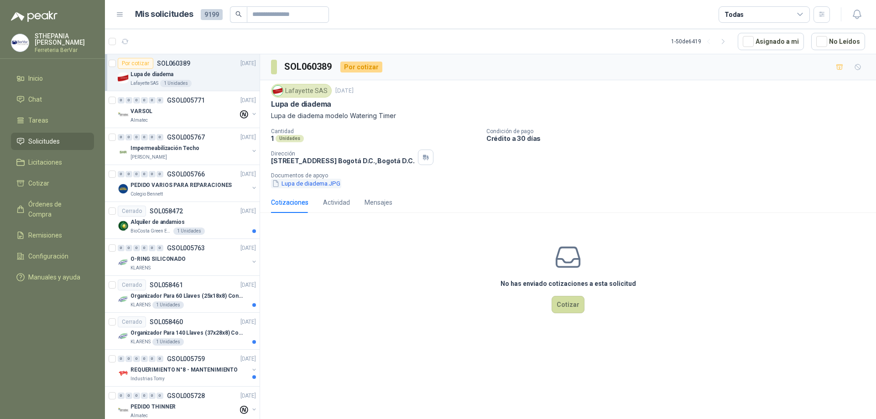
click at [286, 179] on button "Lupa de diadema.JPG" at bounding box center [306, 184] width 70 height 10
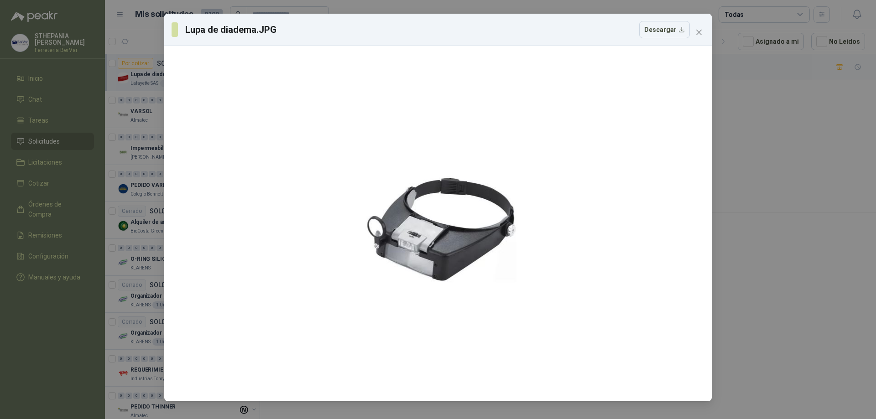
click at [717, 31] on div "Lupa de diadema.JPG Descargar" at bounding box center [438, 209] width 876 height 419
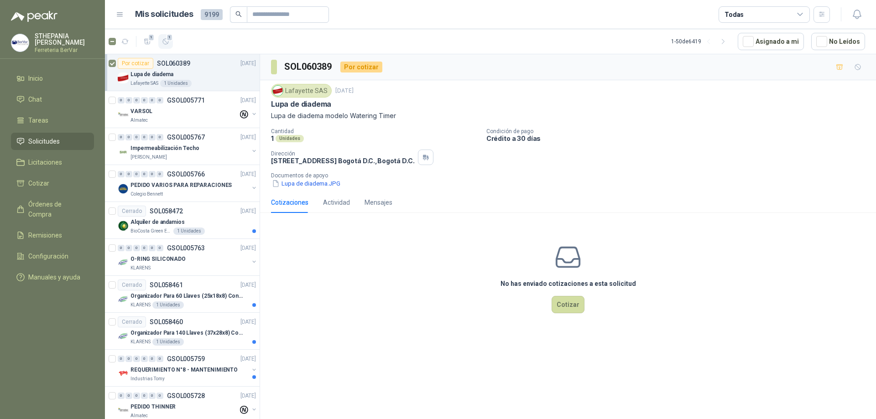
click at [166, 42] on icon "button" at bounding box center [165, 41] width 5 height 5
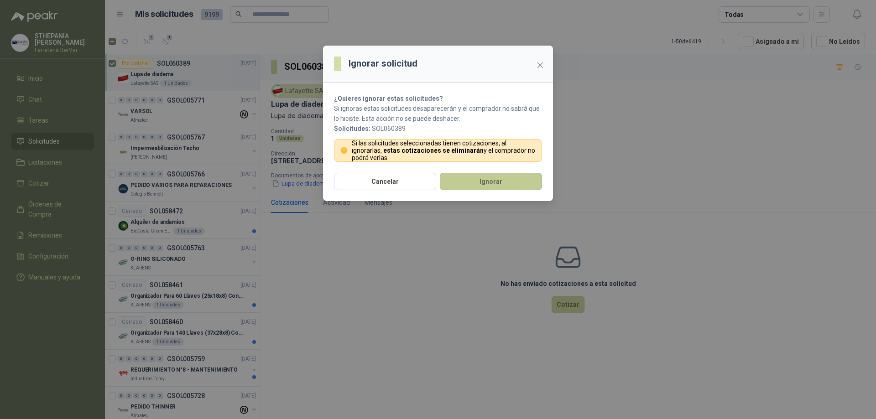
click at [444, 183] on button "Ignorar" at bounding box center [491, 181] width 102 height 17
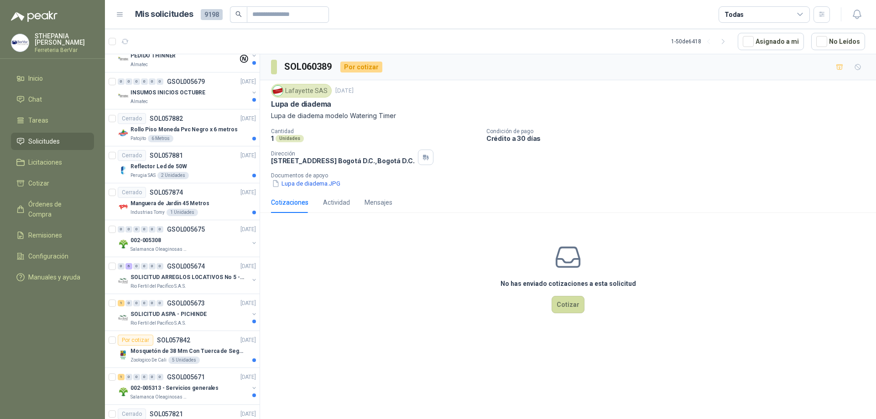
scroll to position [1499, 0]
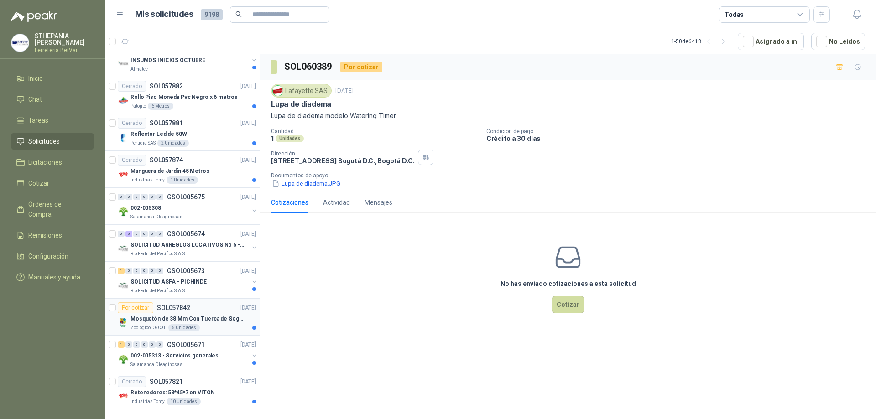
click at [215, 313] on div "Mosquetón de 38 Mm Con Tuerca de Seguridad. Carga 100 kg" at bounding box center [192, 318] width 125 height 11
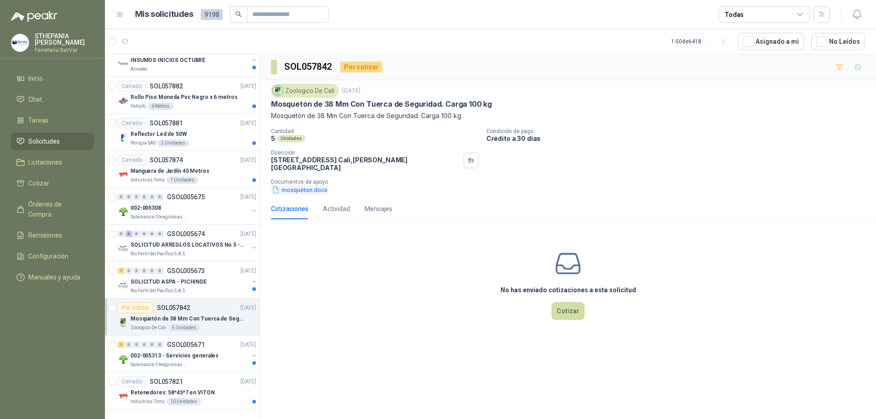
click at [311, 186] on button "mosqueton.docx" at bounding box center [299, 190] width 57 height 10
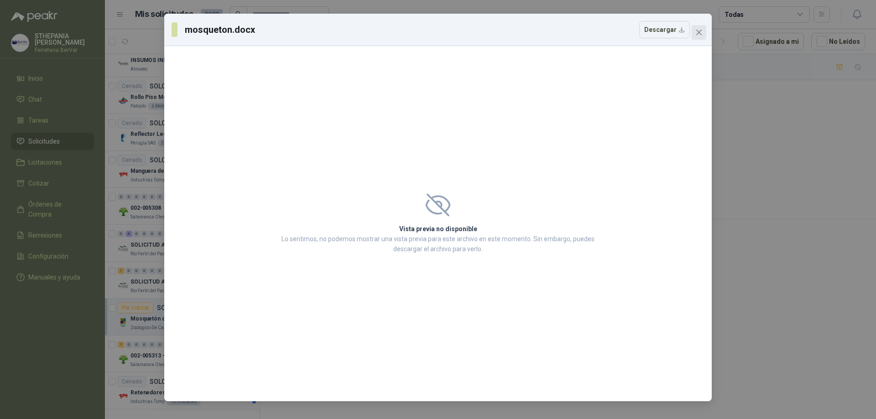
click at [697, 37] on button "Close" at bounding box center [699, 32] width 15 height 15
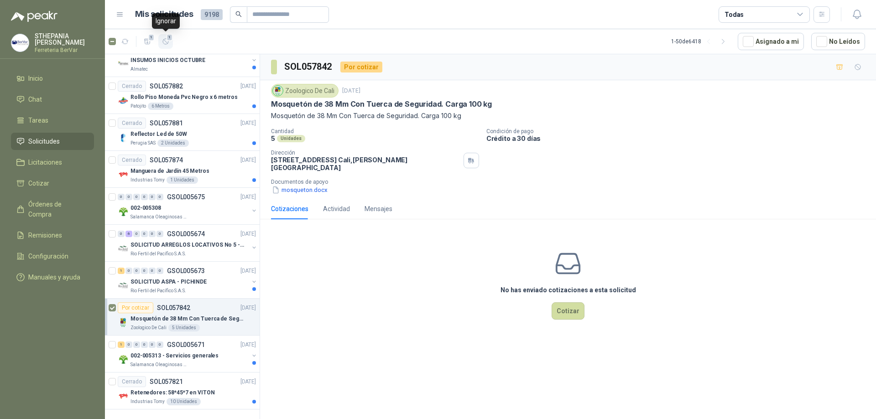
click at [172, 43] on button "1" at bounding box center [165, 41] width 15 height 15
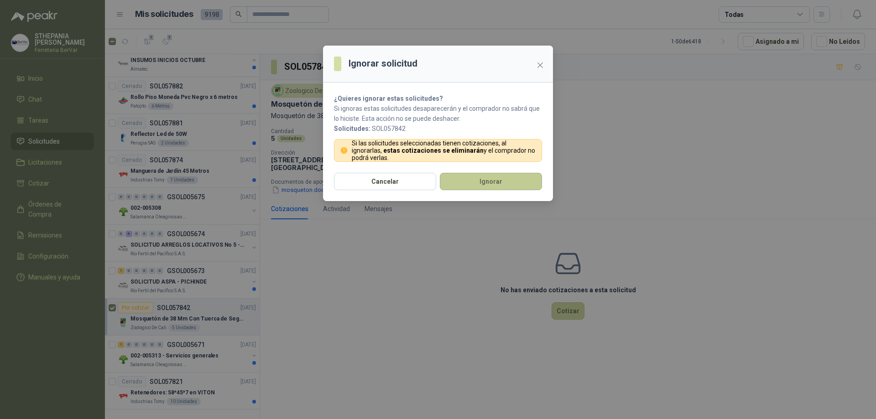
click at [495, 182] on button "Ignorar" at bounding box center [491, 181] width 102 height 17
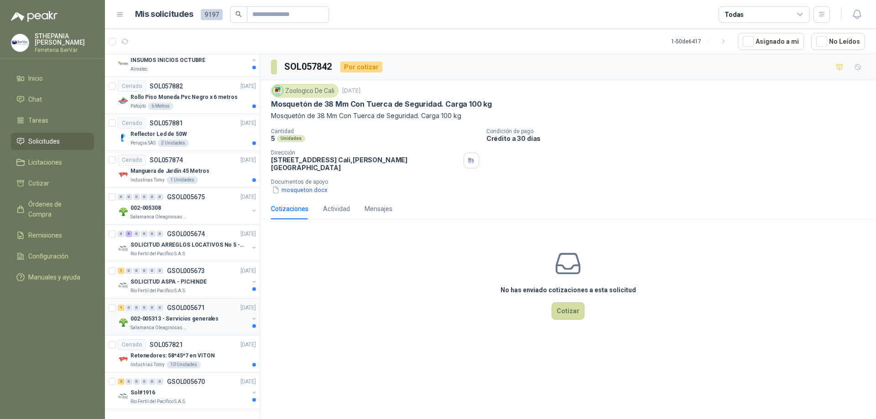
click at [125, 317] on img at bounding box center [123, 322] width 11 height 11
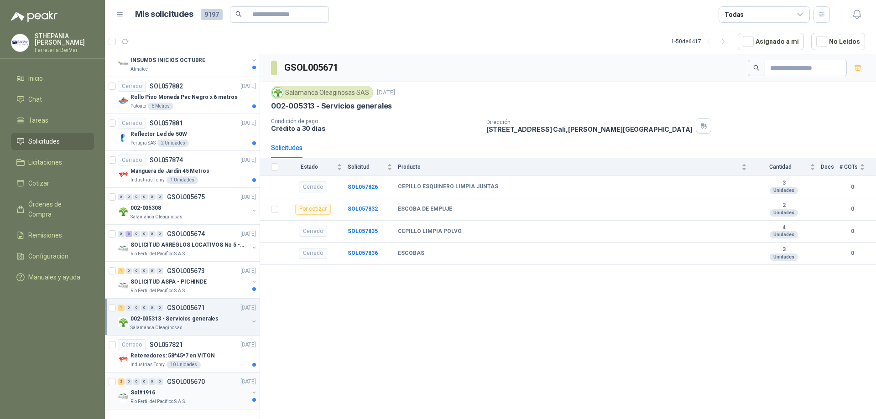
click at [219, 378] on div "2 0 0 0 0 0 GSOL005670 [DATE]" at bounding box center [188, 381] width 140 height 11
